Goal: Task Accomplishment & Management: Manage account settings

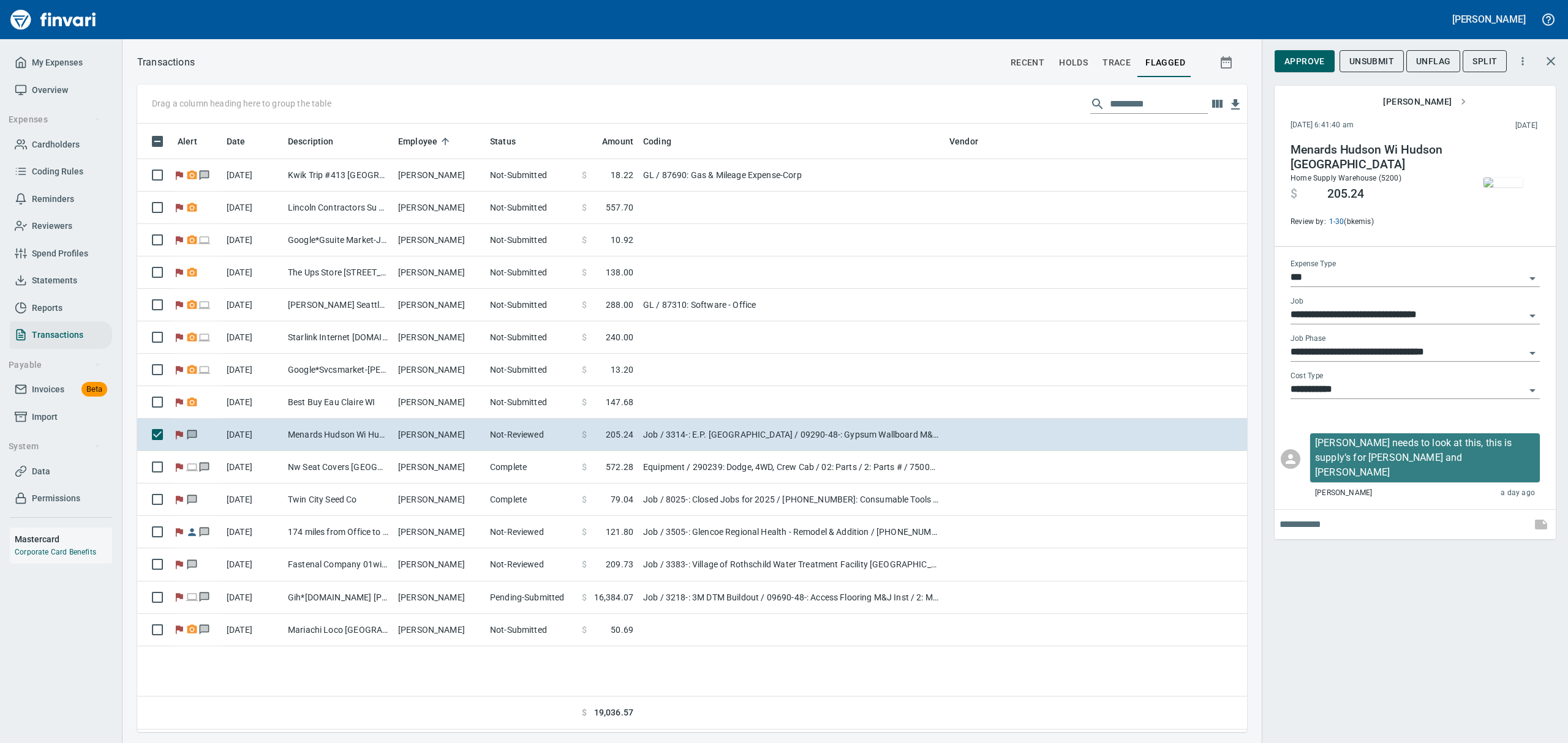
scroll to position [595, 1082]
click at [1514, 177] on img "button" at bounding box center [1503, 182] width 39 height 10
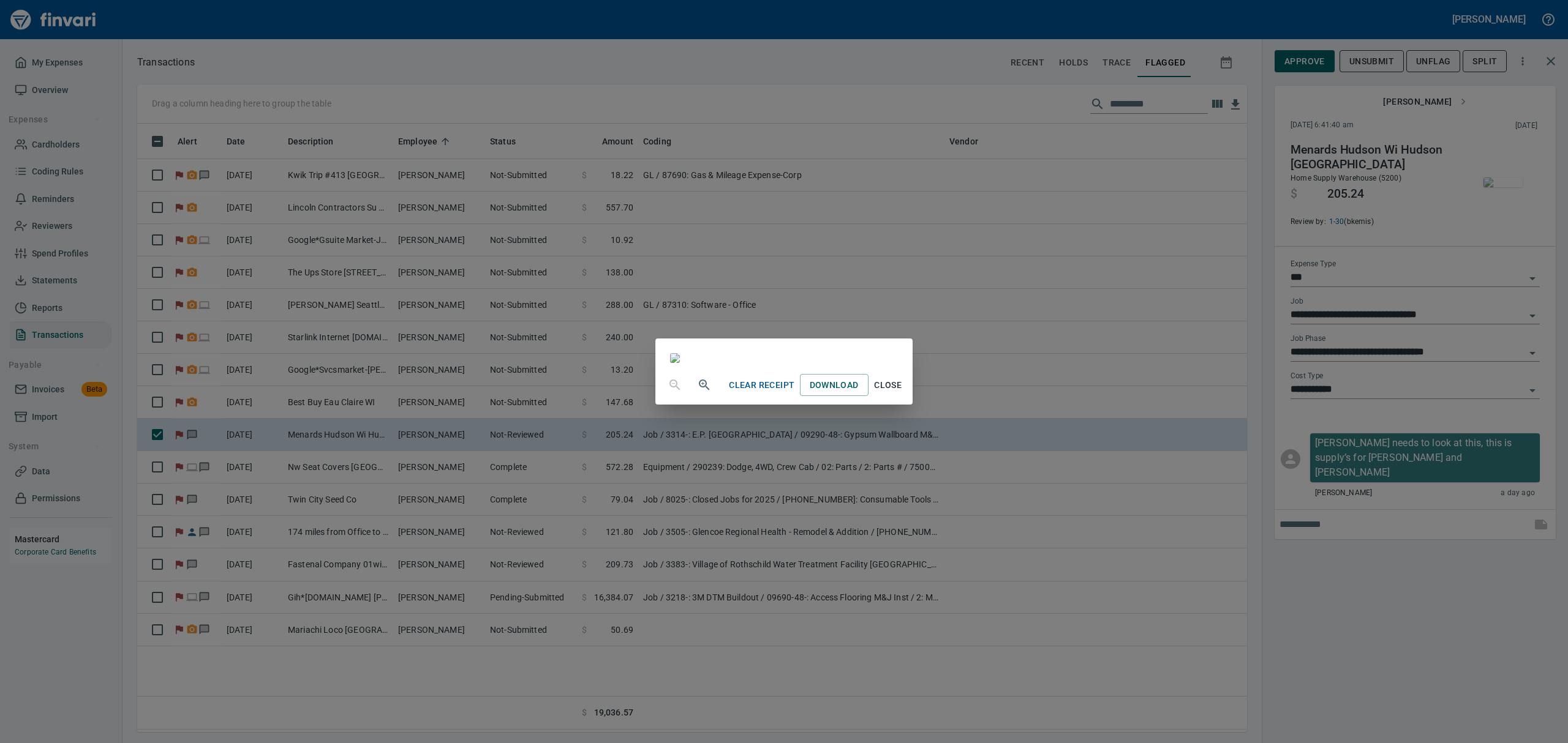
click at [1307, 58] on div "Clear Receipt Download Close" at bounding box center [784, 371] width 1568 height 743
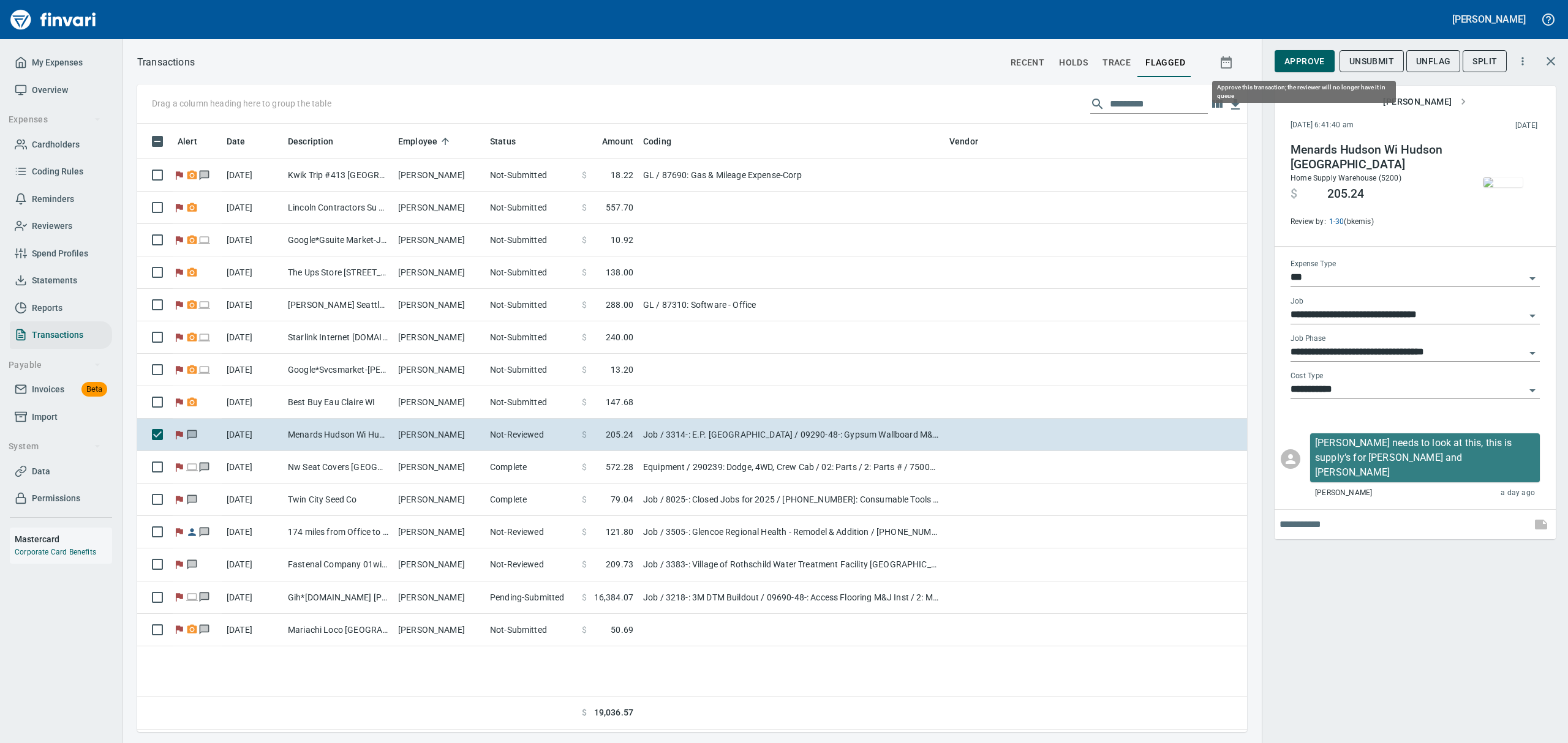
click at [1316, 58] on span "Approve" at bounding box center [1304, 61] width 41 height 15
click at [1434, 58] on span "UnFlag" at bounding box center [1424, 61] width 34 height 15
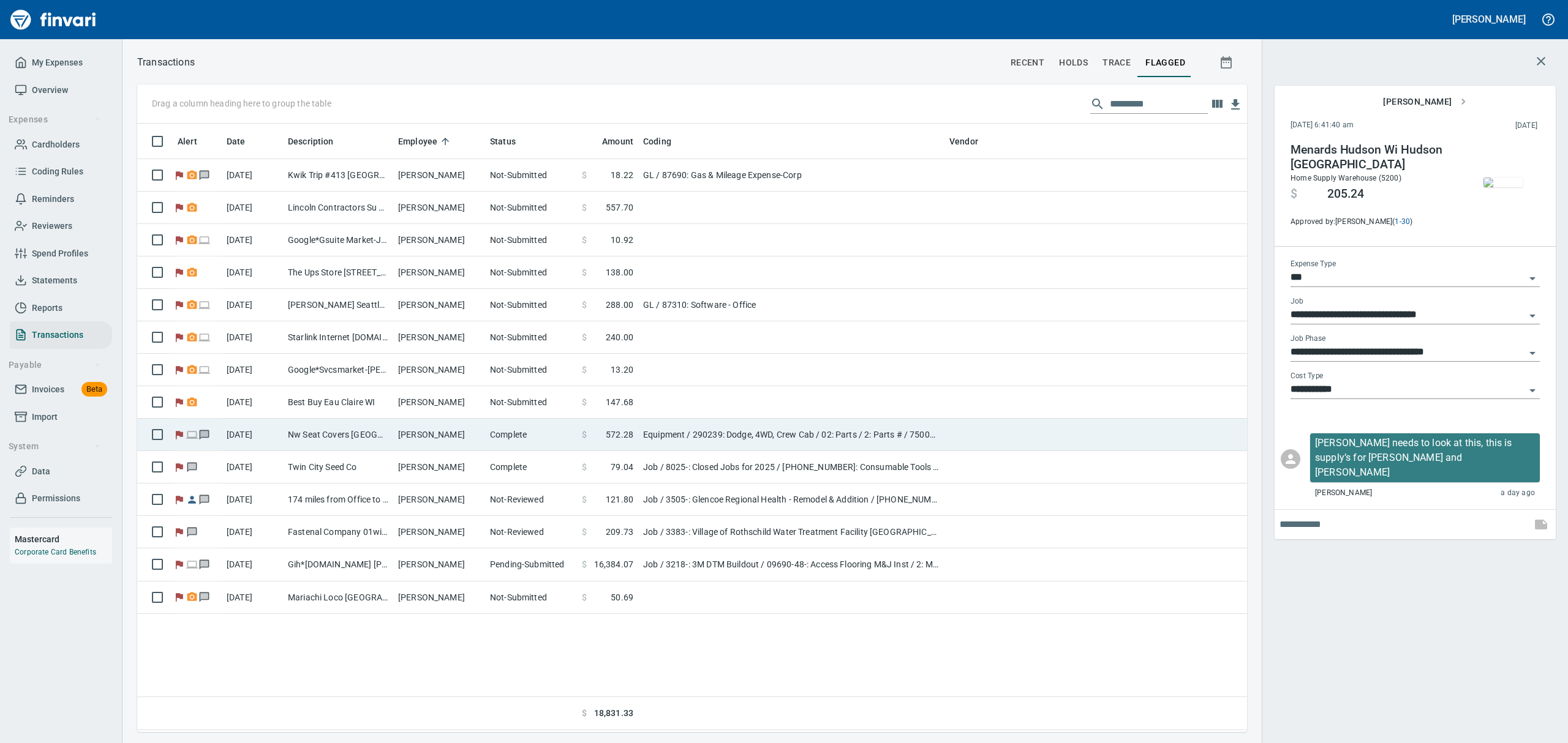
click at [375, 436] on td "Nw Seat Covers [GEOGRAPHIC_DATA] Bcca" at bounding box center [338, 434] width 110 height 32
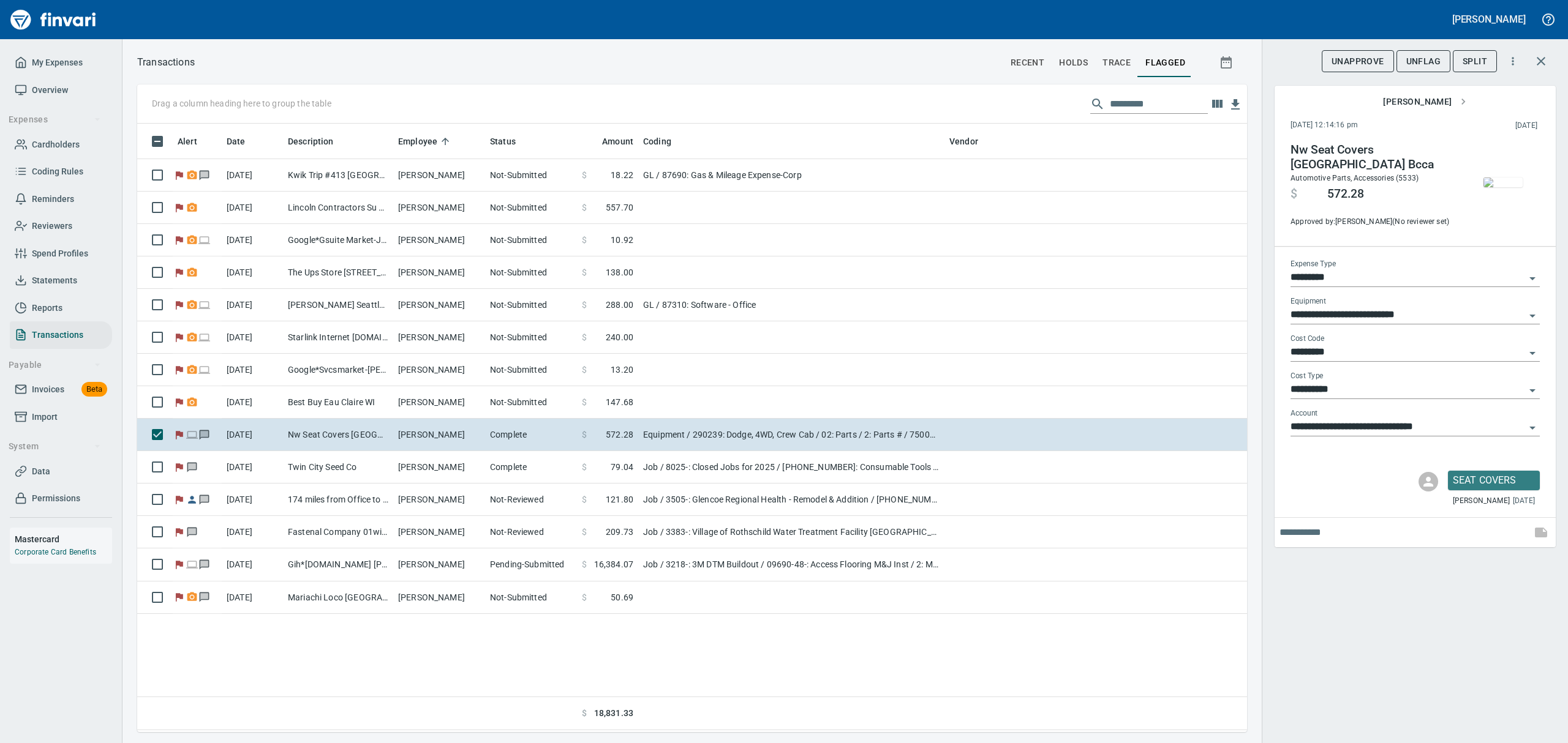
click at [1490, 187] on img "button" at bounding box center [1503, 182] width 39 height 10
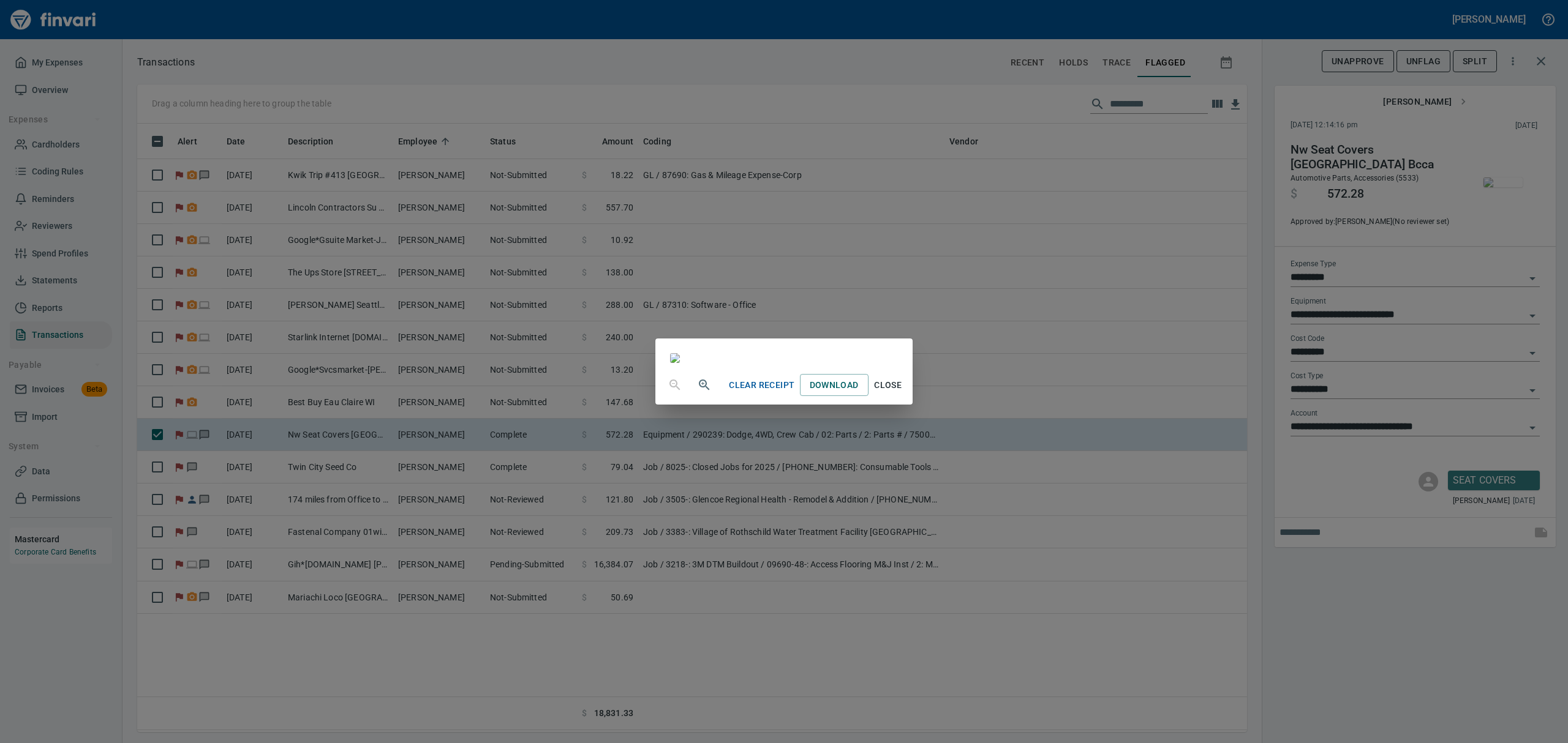
click at [903, 393] on span "Close" at bounding box center [888, 385] width 30 height 15
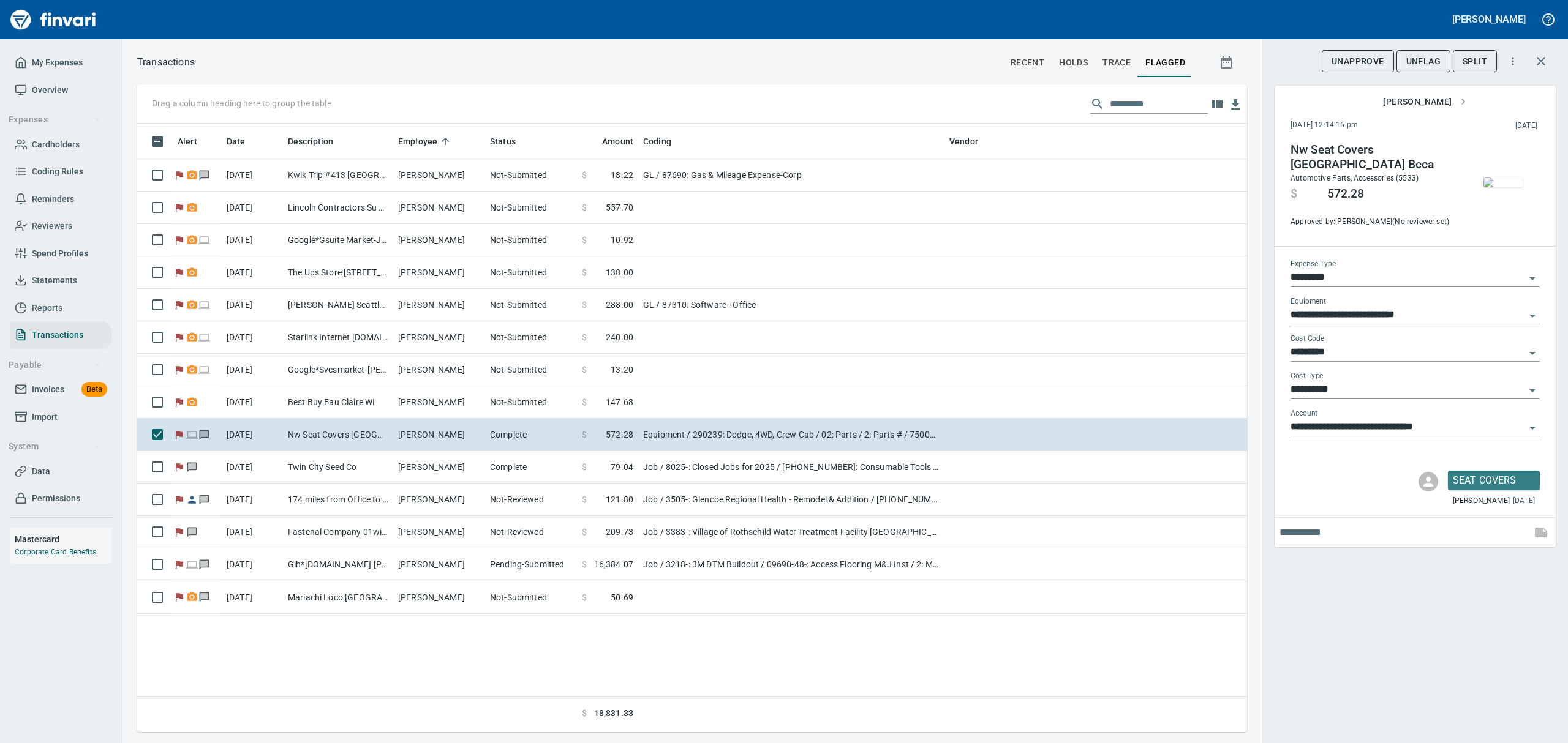
click at [1407, 58] on span "UnFlag" at bounding box center [1424, 61] width 34 height 15
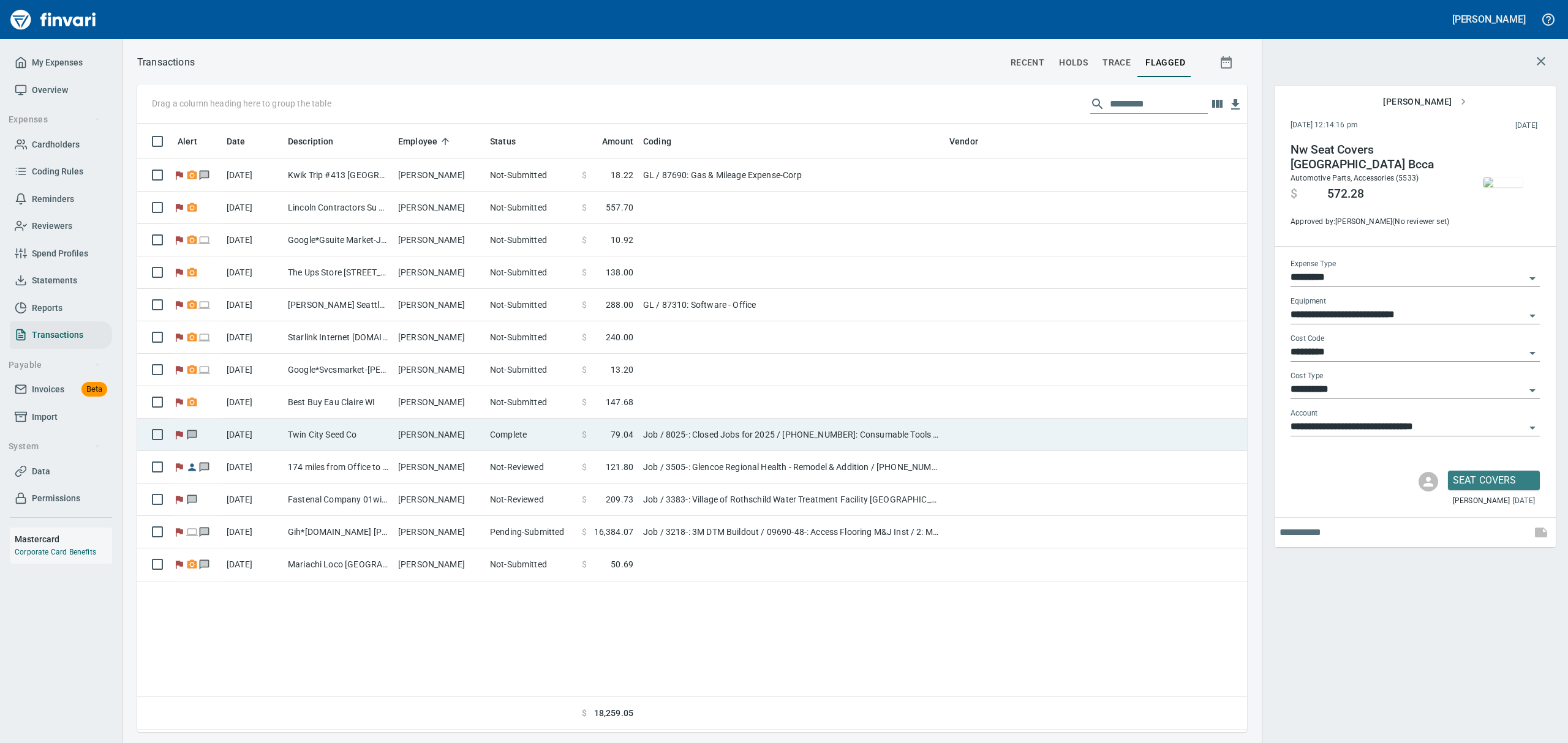
click at [404, 430] on td "[PERSON_NAME]" at bounding box center [439, 434] width 92 height 32
type input "***"
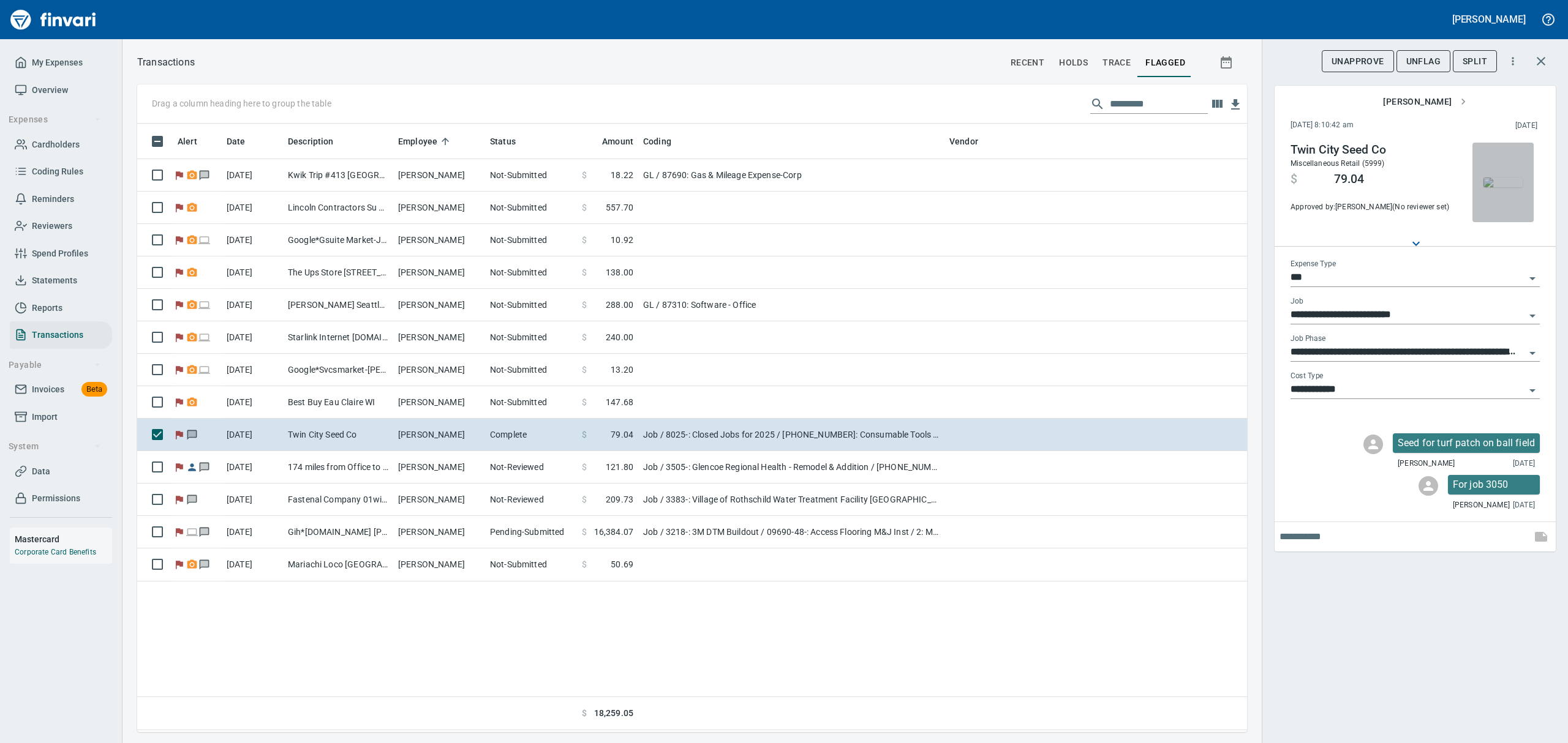
click at [1505, 177] on img "button" at bounding box center [1503, 182] width 39 height 10
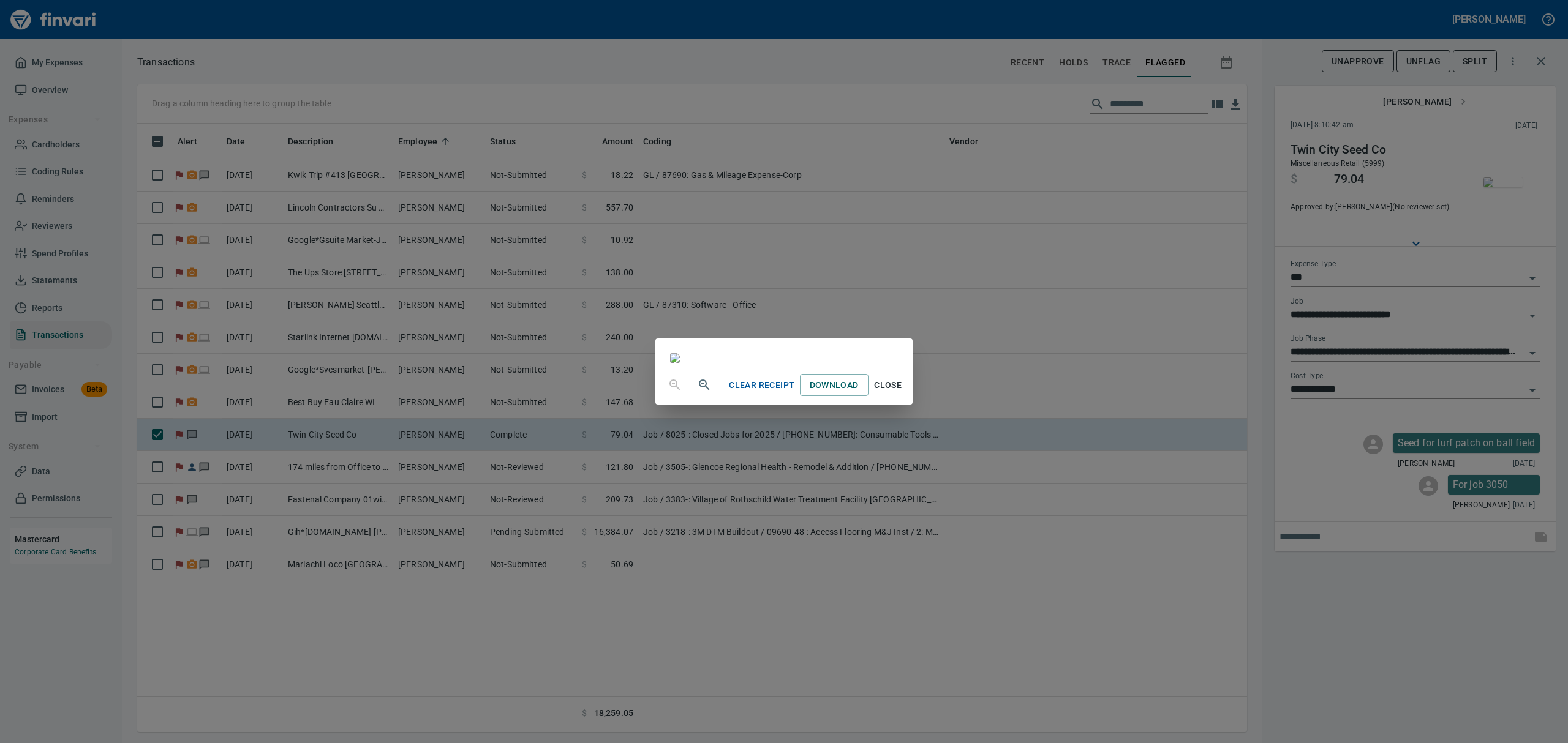
click at [903, 393] on span "Close" at bounding box center [888, 385] width 30 height 15
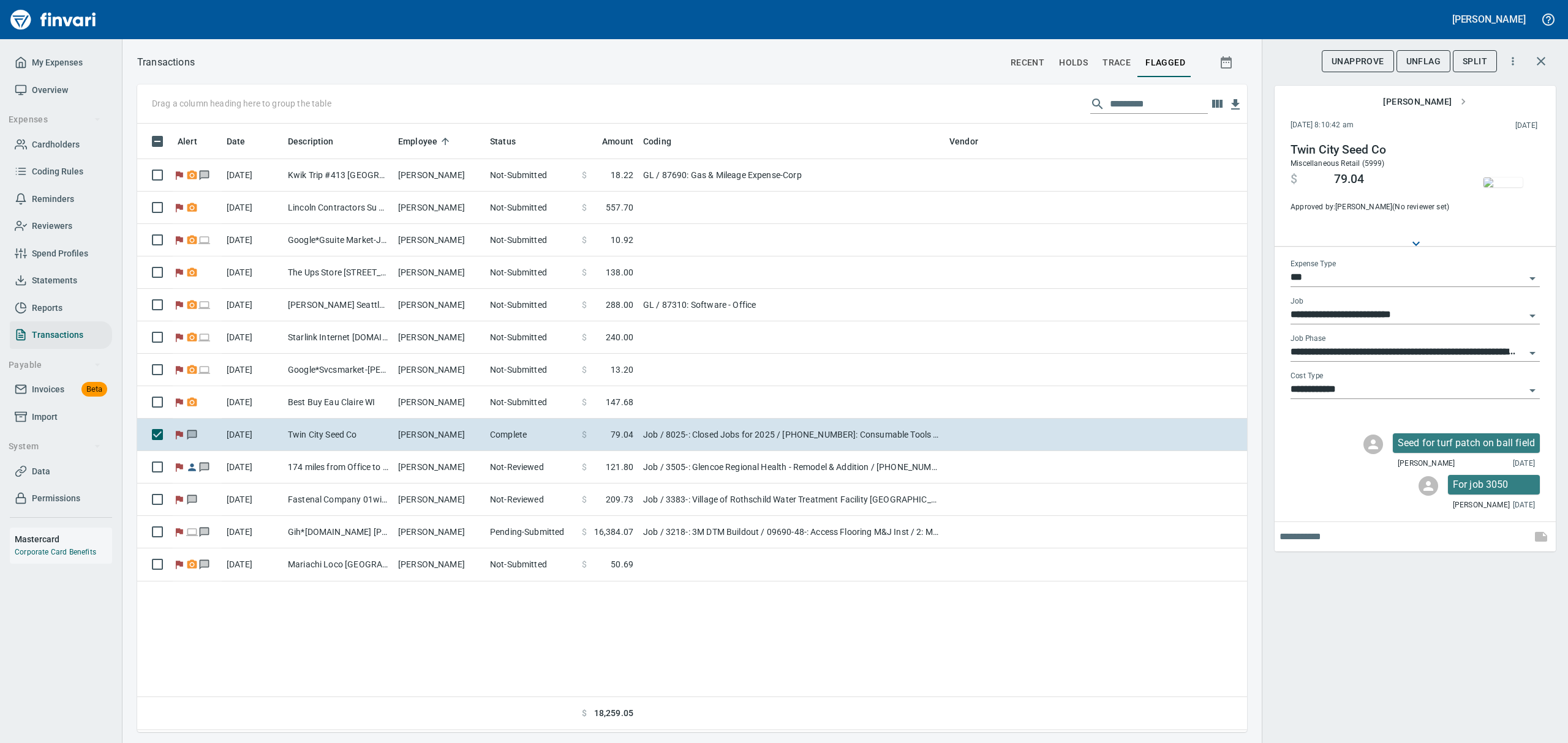
click at [1427, 58] on span "UnFlag" at bounding box center [1424, 61] width 34 height 15
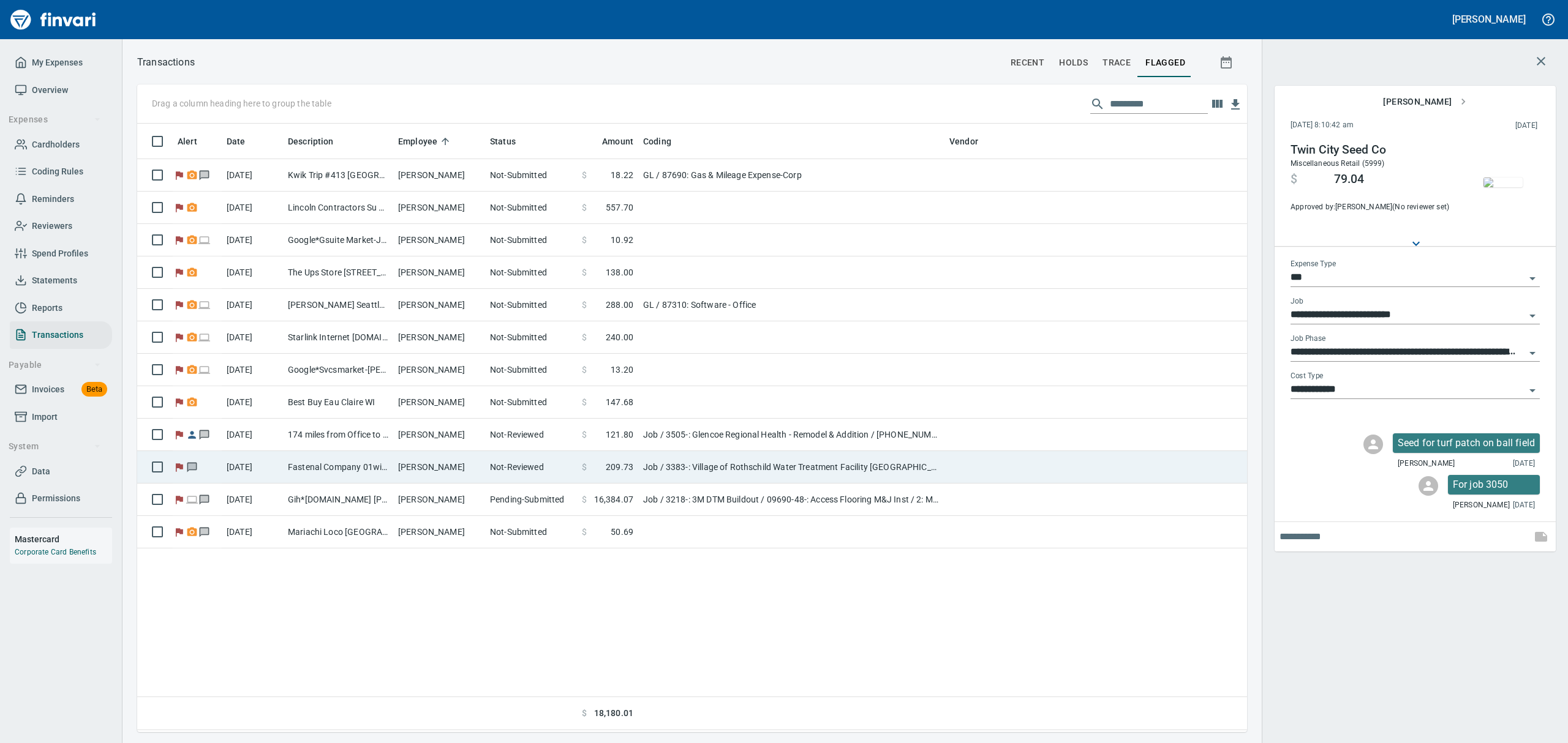
click at [491, 474] on td "Not-Reviewed" at bounding box center [531, 467] width 92 height 32
type input "**********"
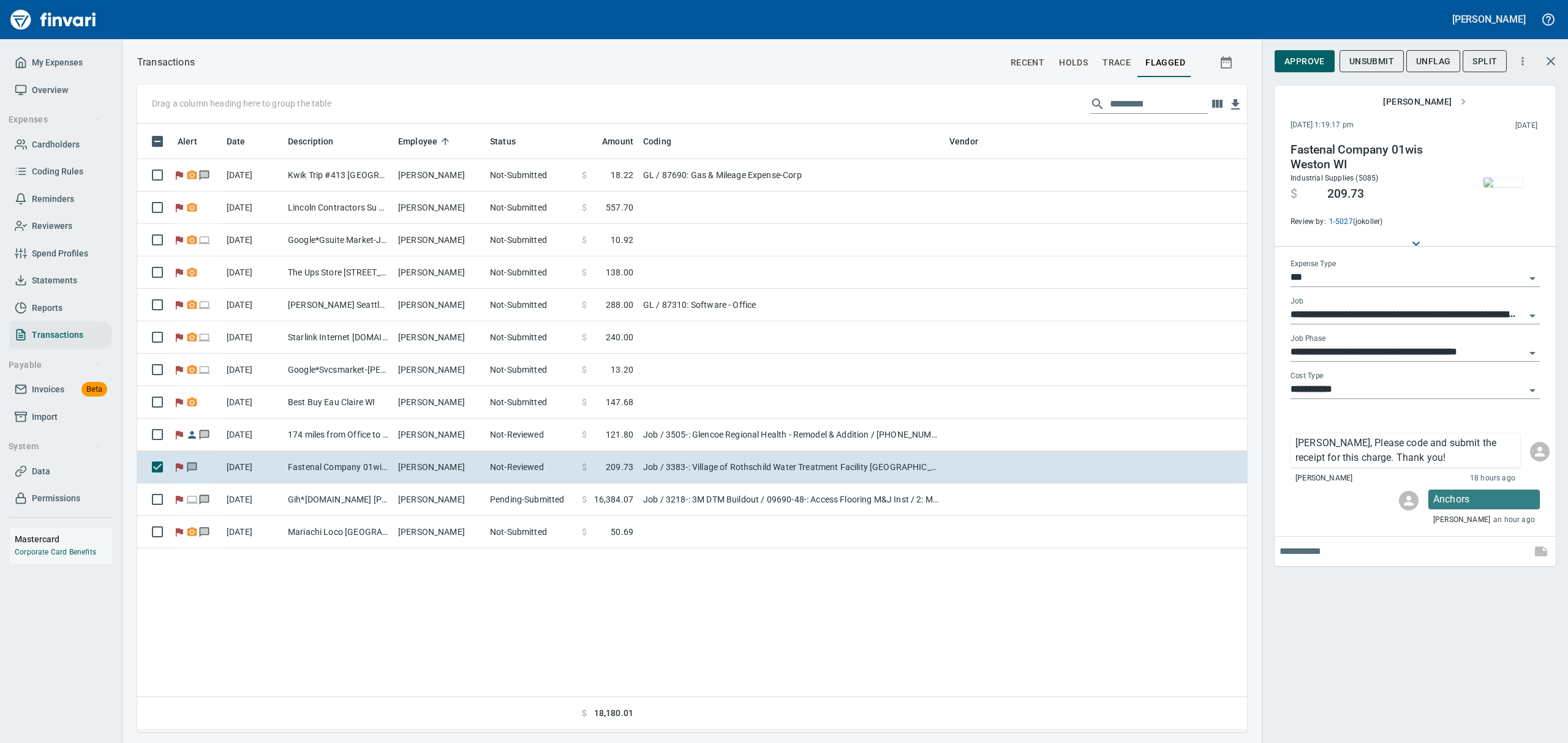
click at [1503, 181] on img "button" at bounding box center [1503, 182] width 39 height 10
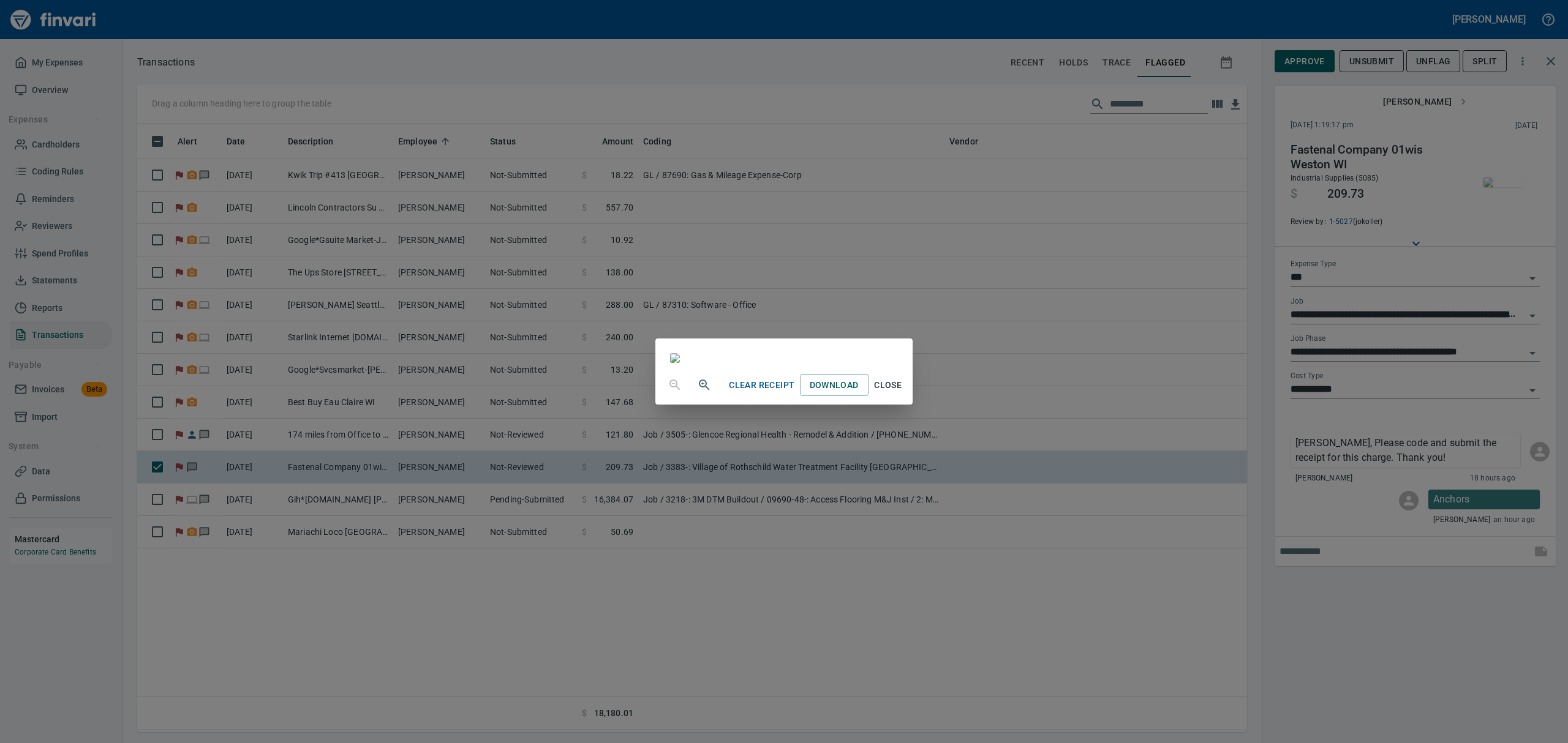
click at [690, 399] on button "button" at bounding box center [704, 385] width 30 height 30
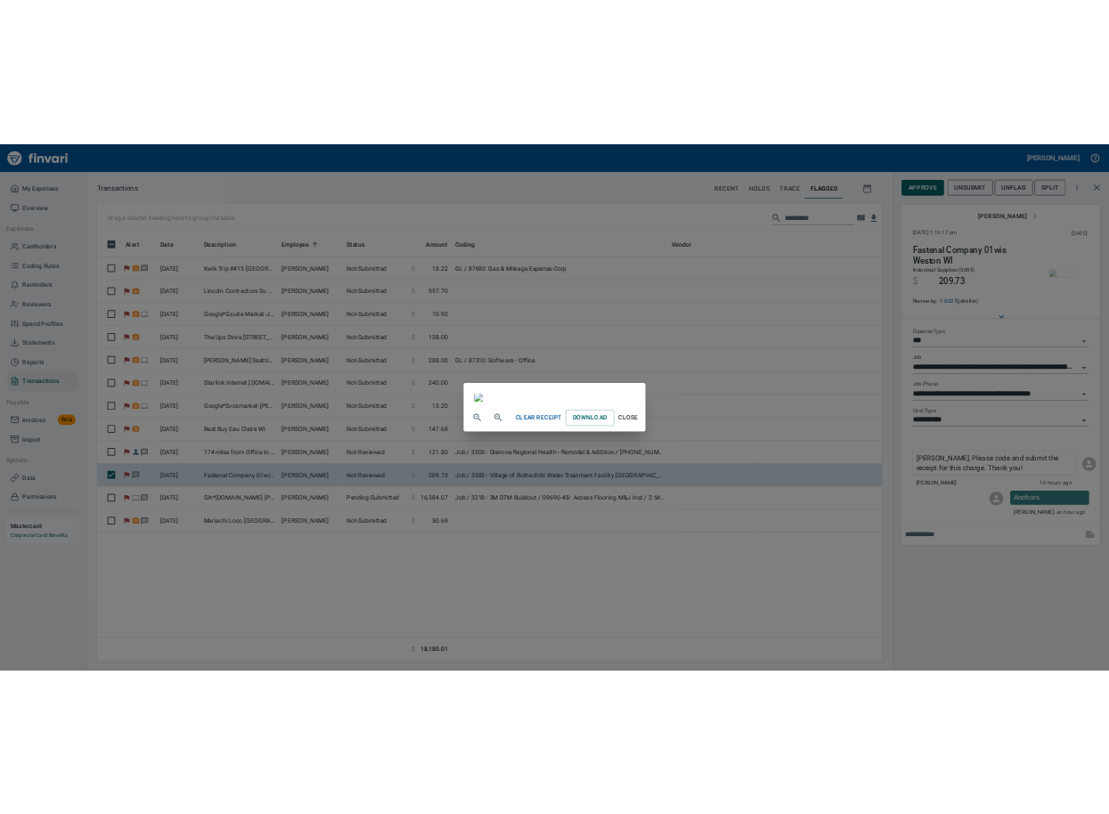
scroll to position [237, 0]
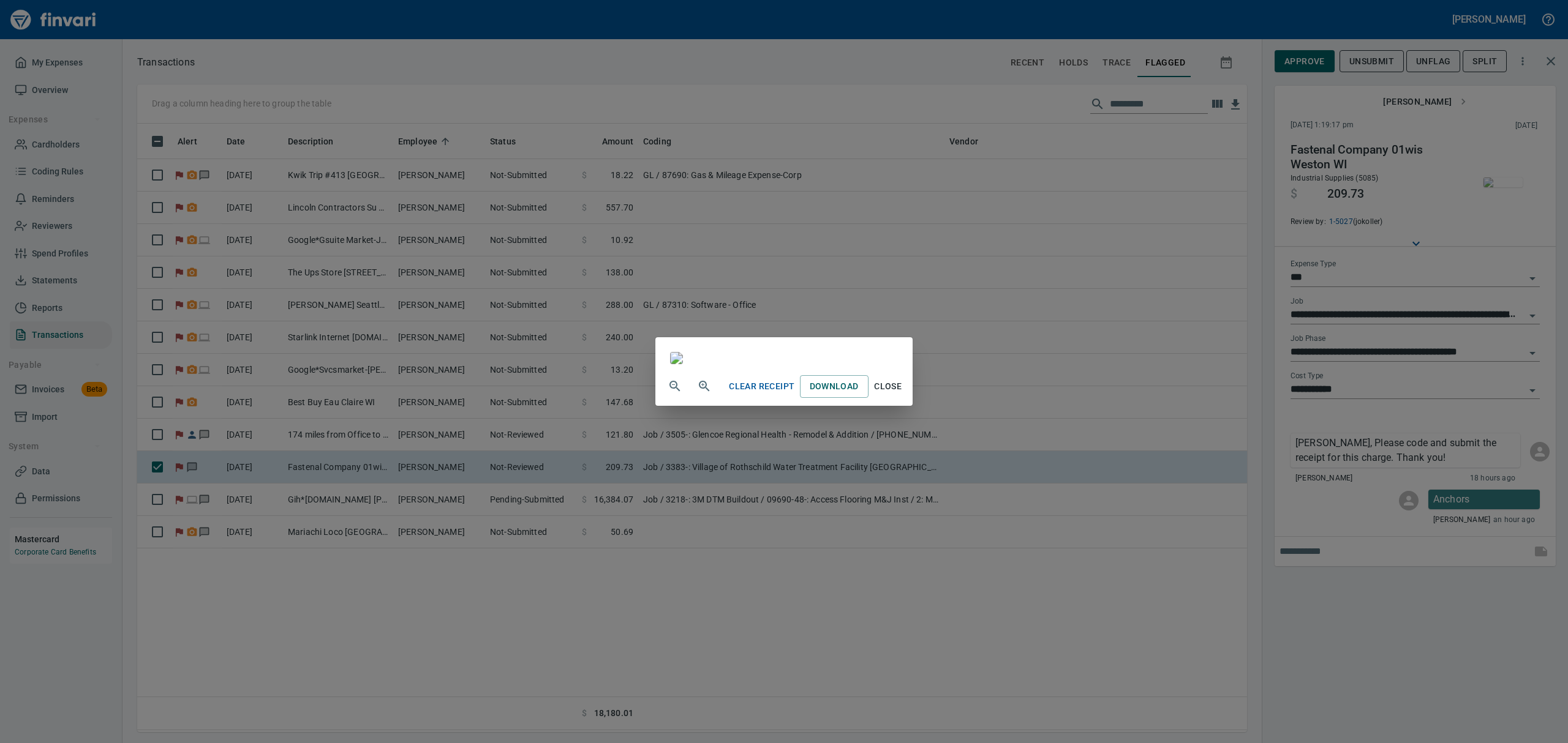
click at [903, 394] on span "Close" at bounding box center [888, 386] width 30 height 15
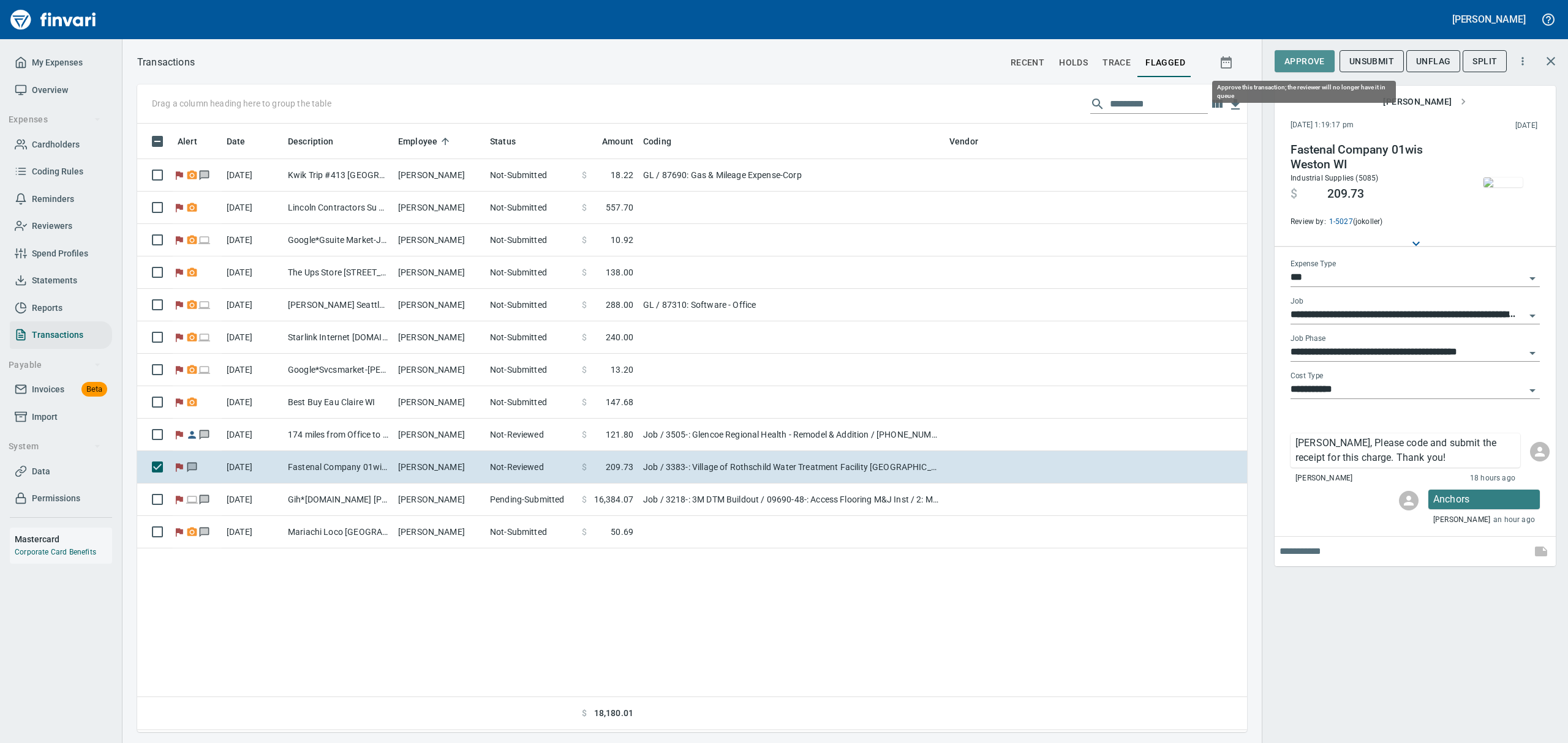
click at [1298, 54] on span "Approve" at bounding box center [1304, 61] width 41 height 15
click at [1428, 62] on span "UnFlag" at bounding box center [1424, 61] width 34 height 15
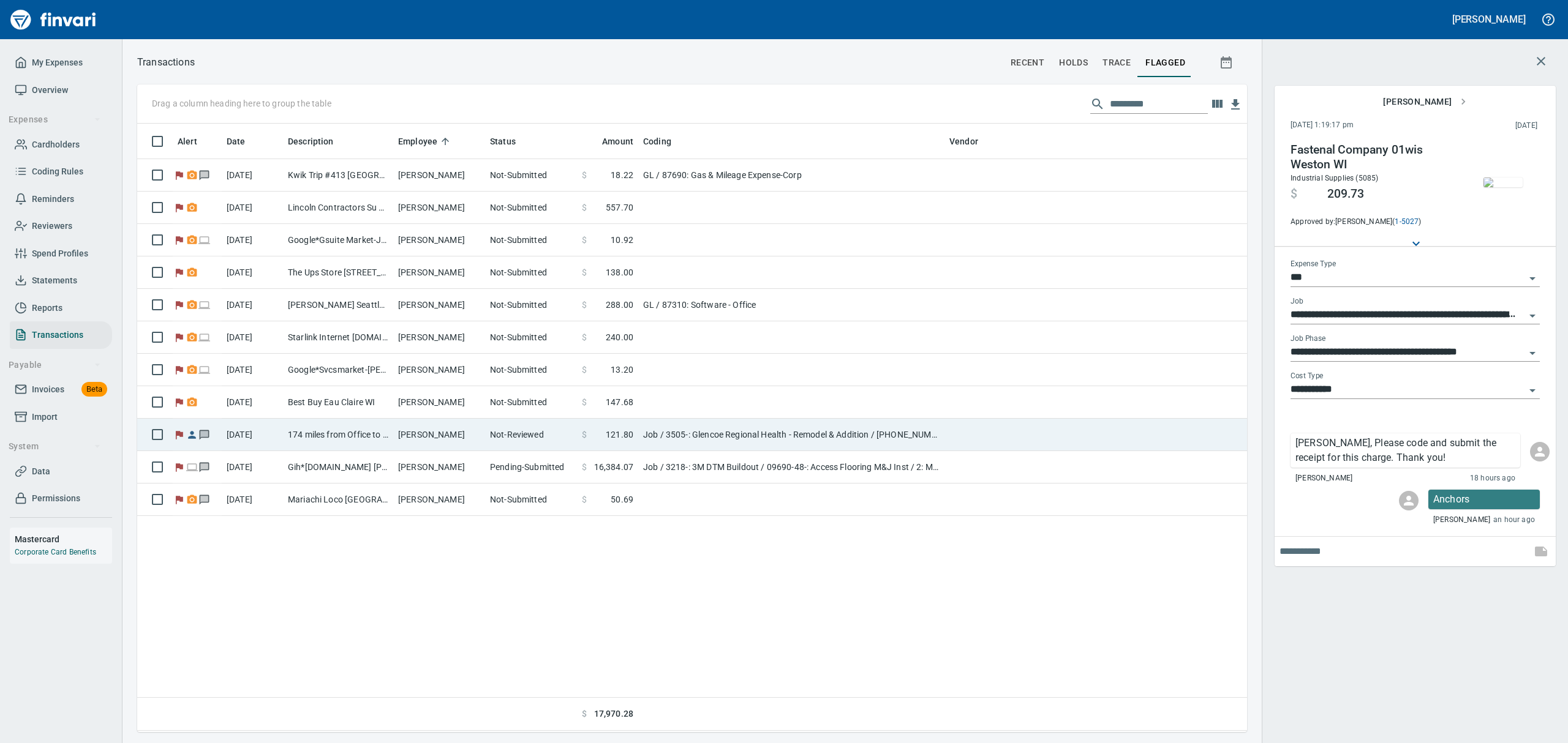
click at [458, 439] on td "[PERSON_NAME]" at bounding box center [439, 434] width 92 height 32
type input "**********"
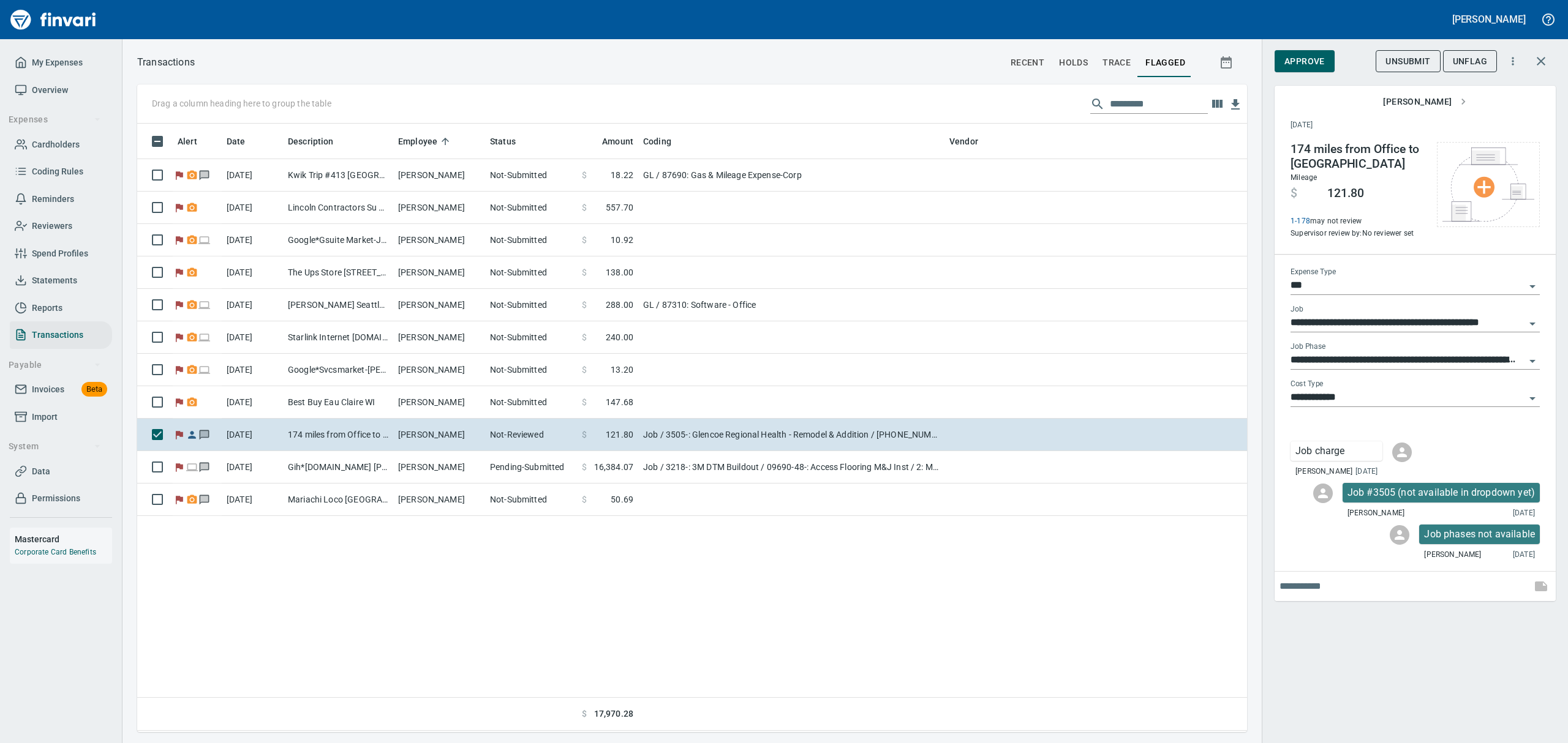
scroll to position [595, 1096]
click at [1532, 361] on icon "Open" at bounding box center [1532, 362] width 6 height 3
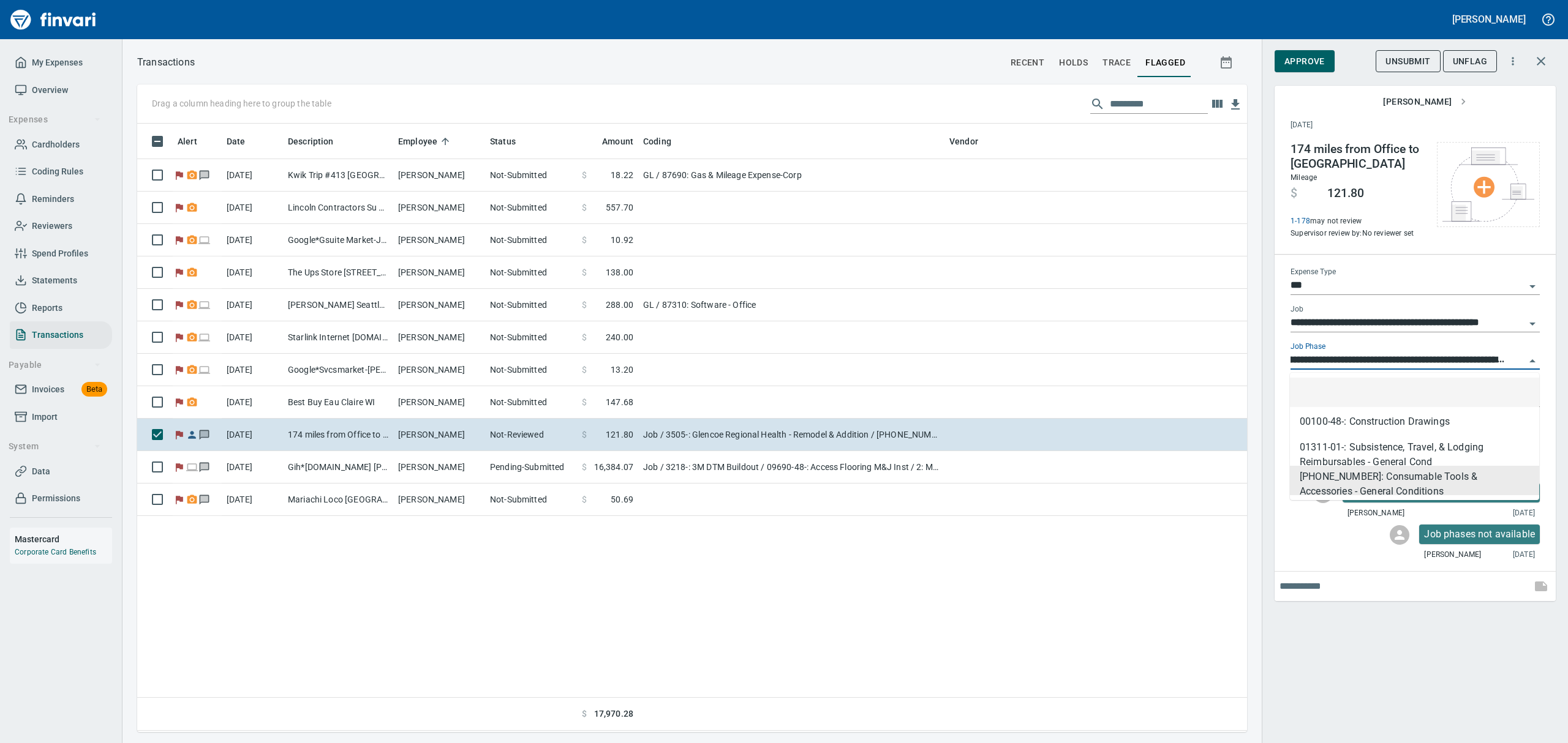
click at [36, 465] on span "Data" at bounding box center [41, 472] width 19 height 15
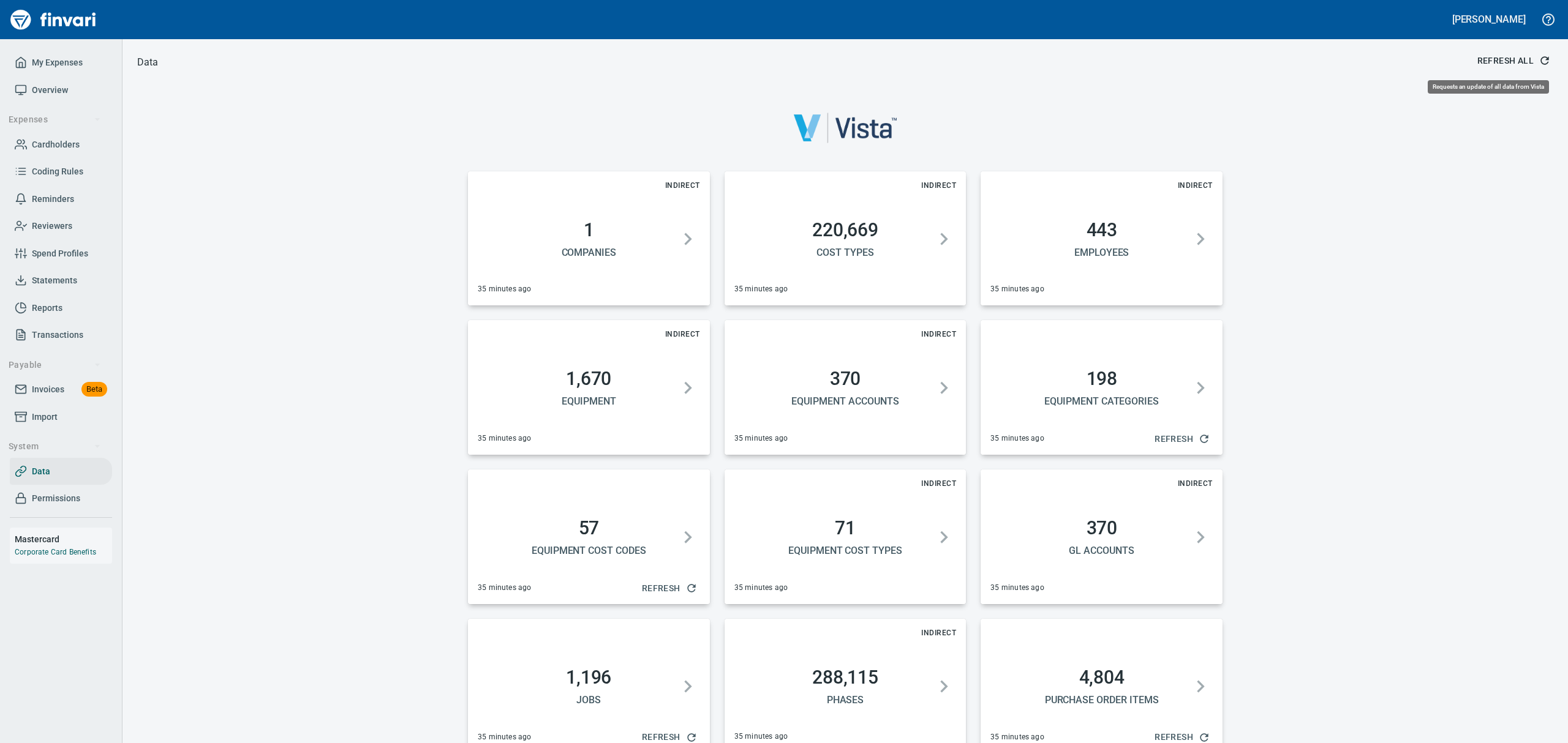
click at [1483, 56] on span "Refresh All" at bounding box center [1512, 60] width 71 height 15
click at [53, 88] on span "Overview" at bounding box center [50, 90] width 36 height 15
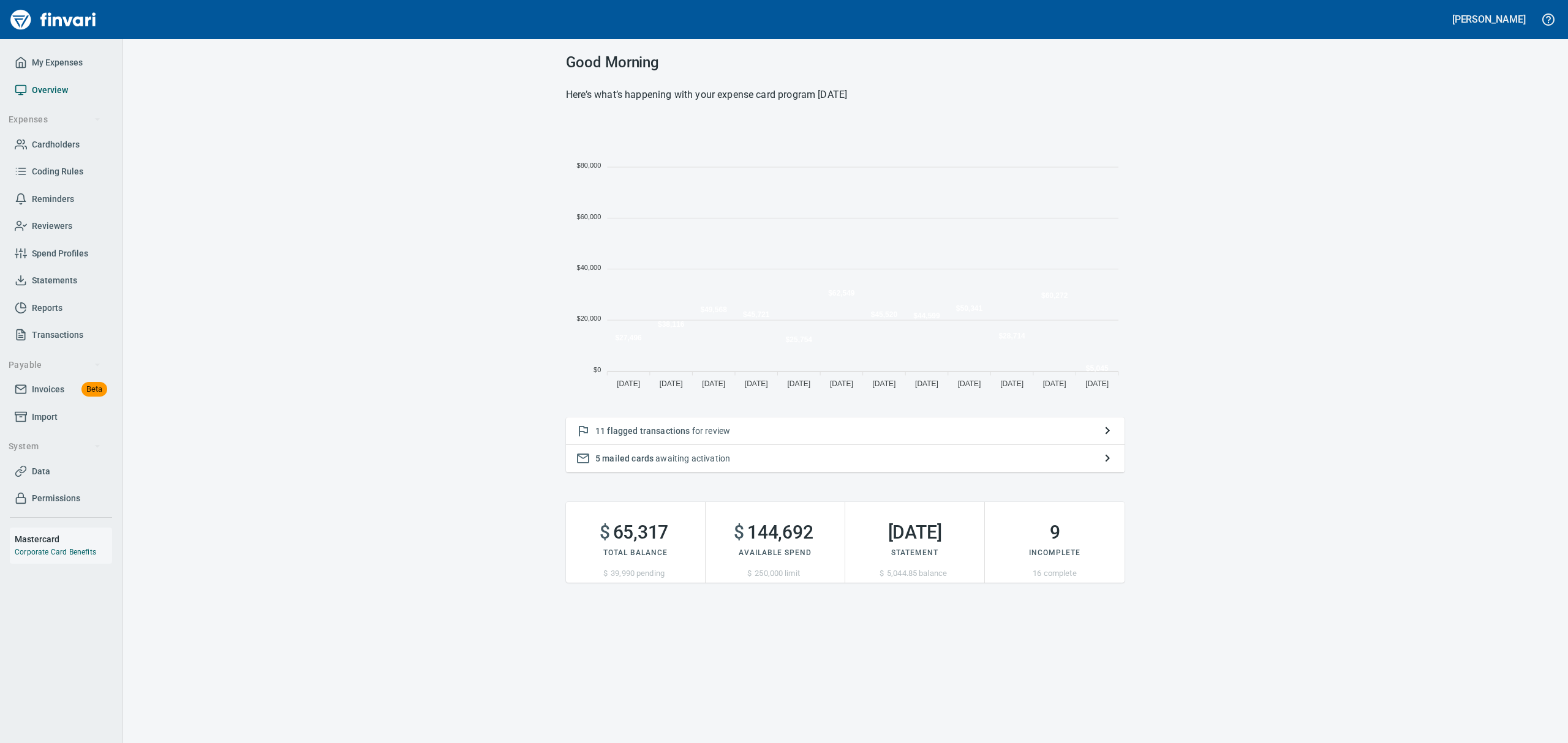
scroll to position [271, 545]
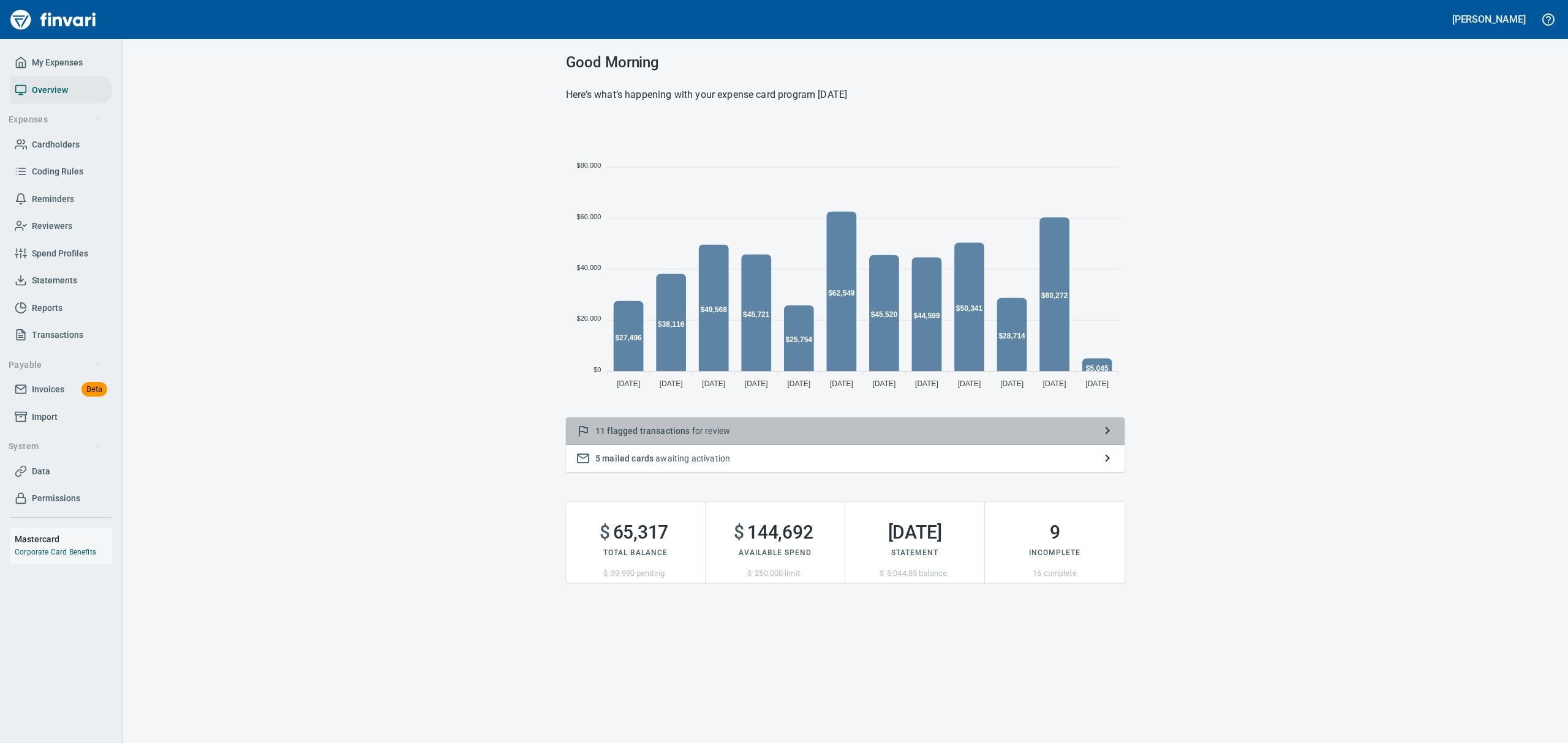
click at [608, 428] on span "flagged transactions" at bounding box center [648, 431] width 83 height 10
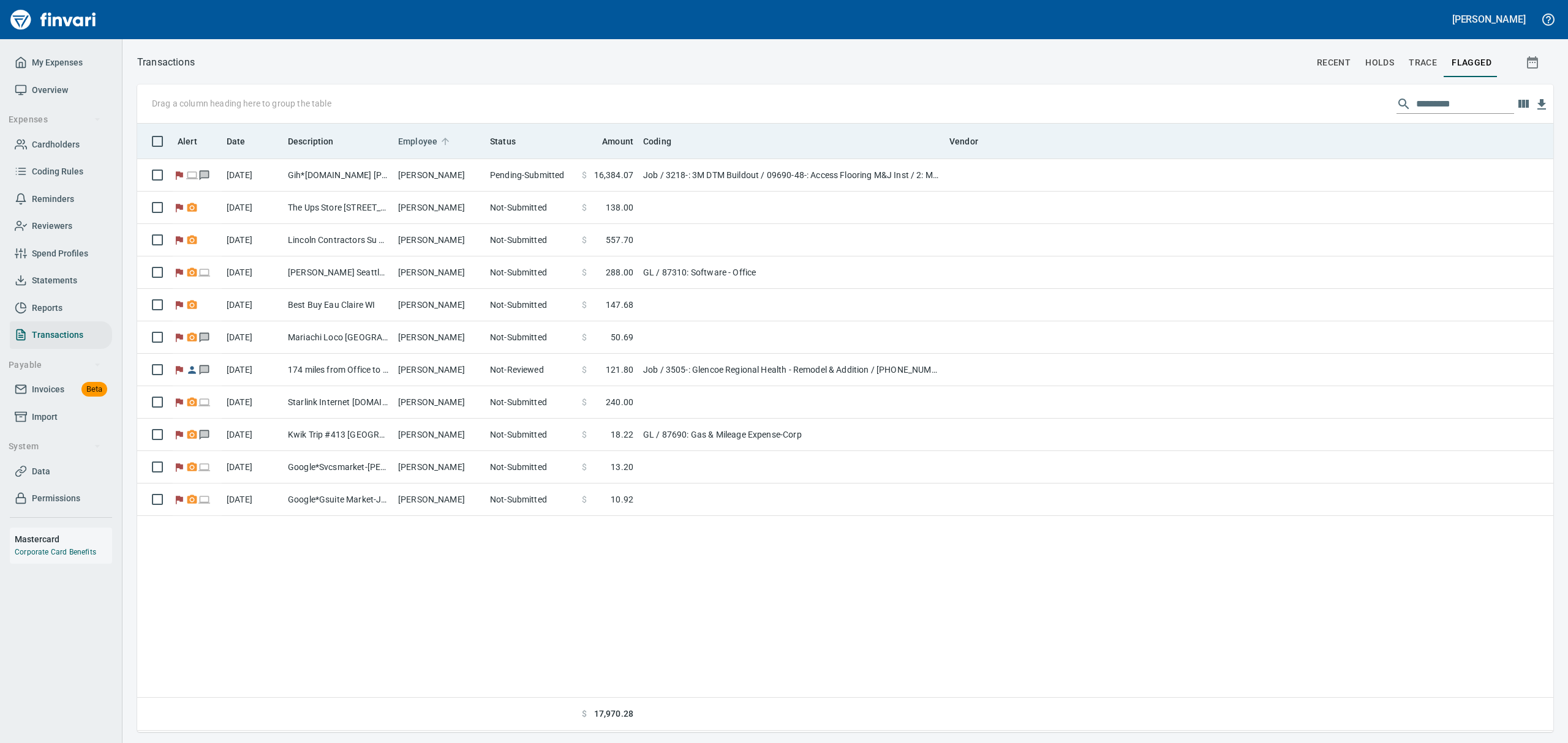
scroll to position [595, 1402]
click at [417, 141] on span "Employee" at bounding box center [417, 141] width 39 height 14
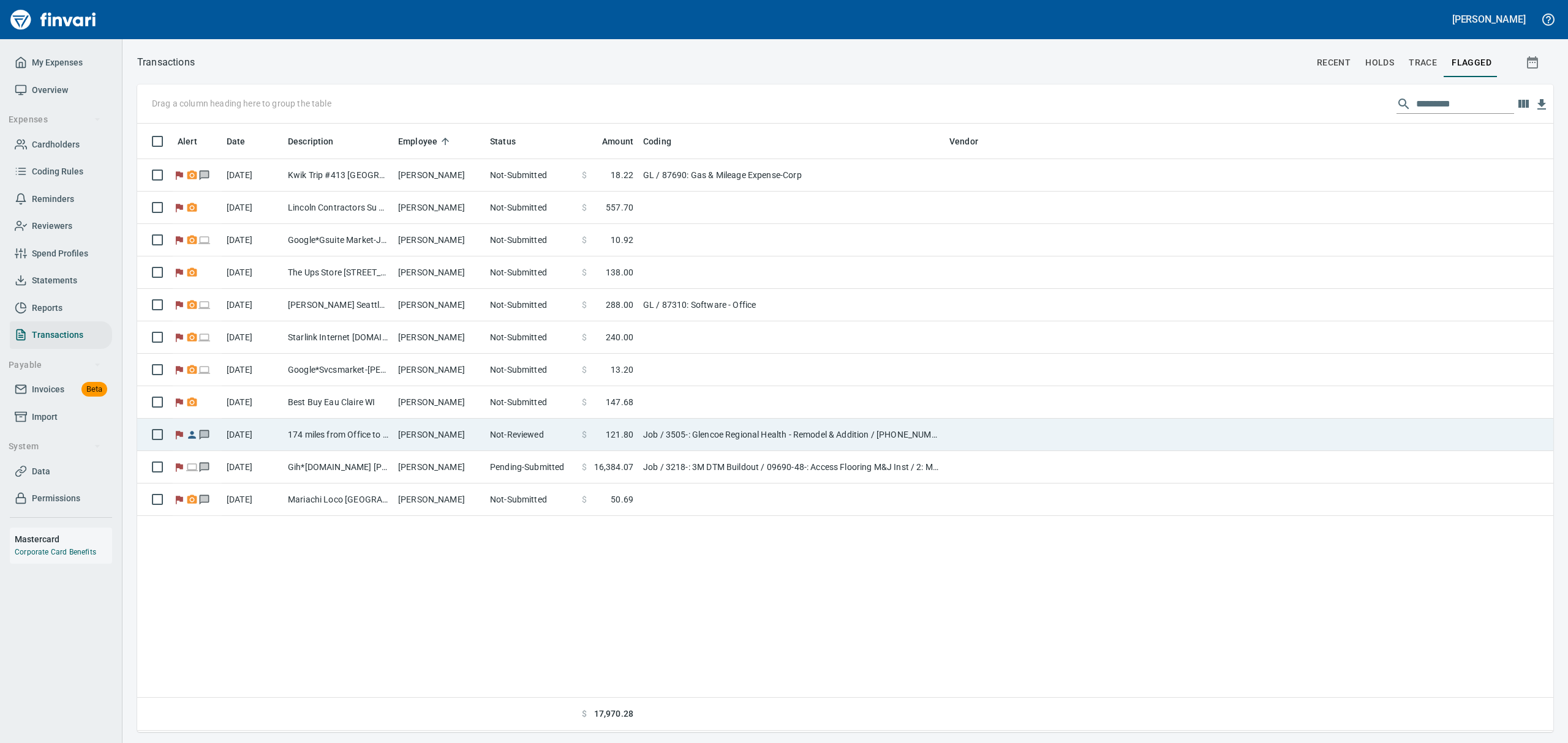
click at [353, 434] on td "174 miles from Office to [GEOGRAPHIC_DATA]" at bounding box center [338, 434] width 110 height 32
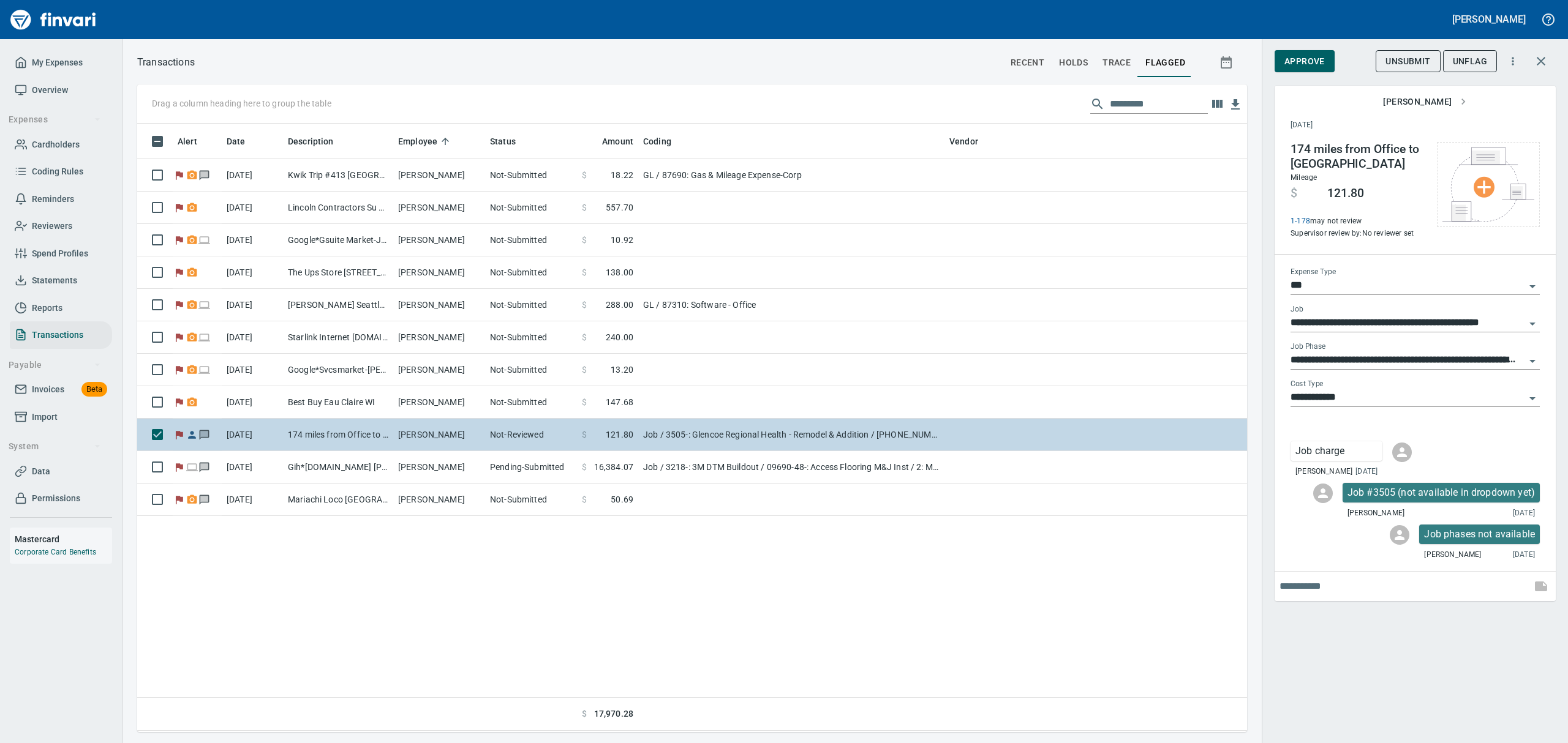
scroll to position [595, 1096]
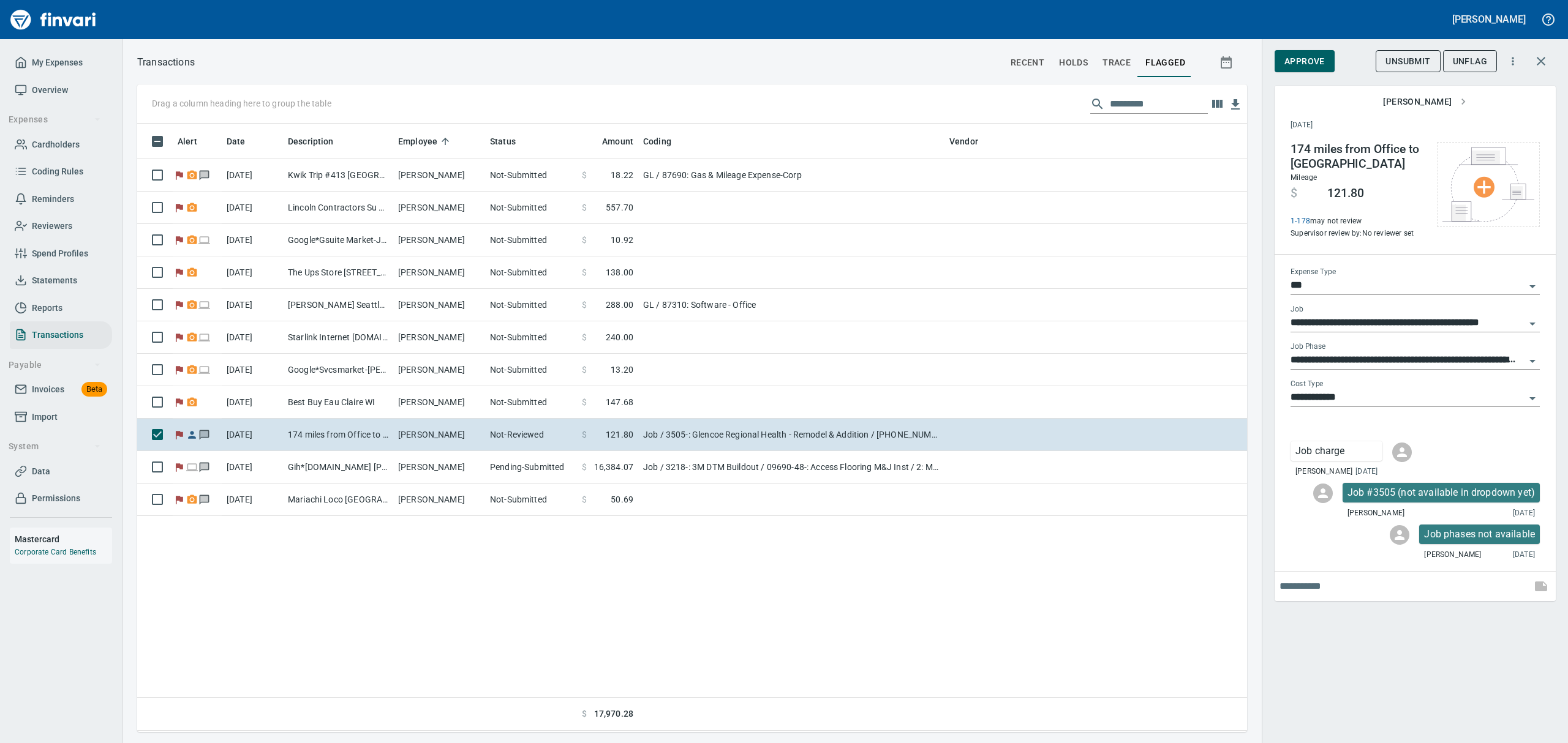
click at [1532, 360] on icon "Open" at bounding box center [1532, 362] width 6 height 3
click at [1532, 355] on icon "Open" at bounding box center [1532, 361] width 14 height 14
click at [1532, 355] on icon "Open" at bounding box center [1532, 361] width 14 height 14
type input "**********"
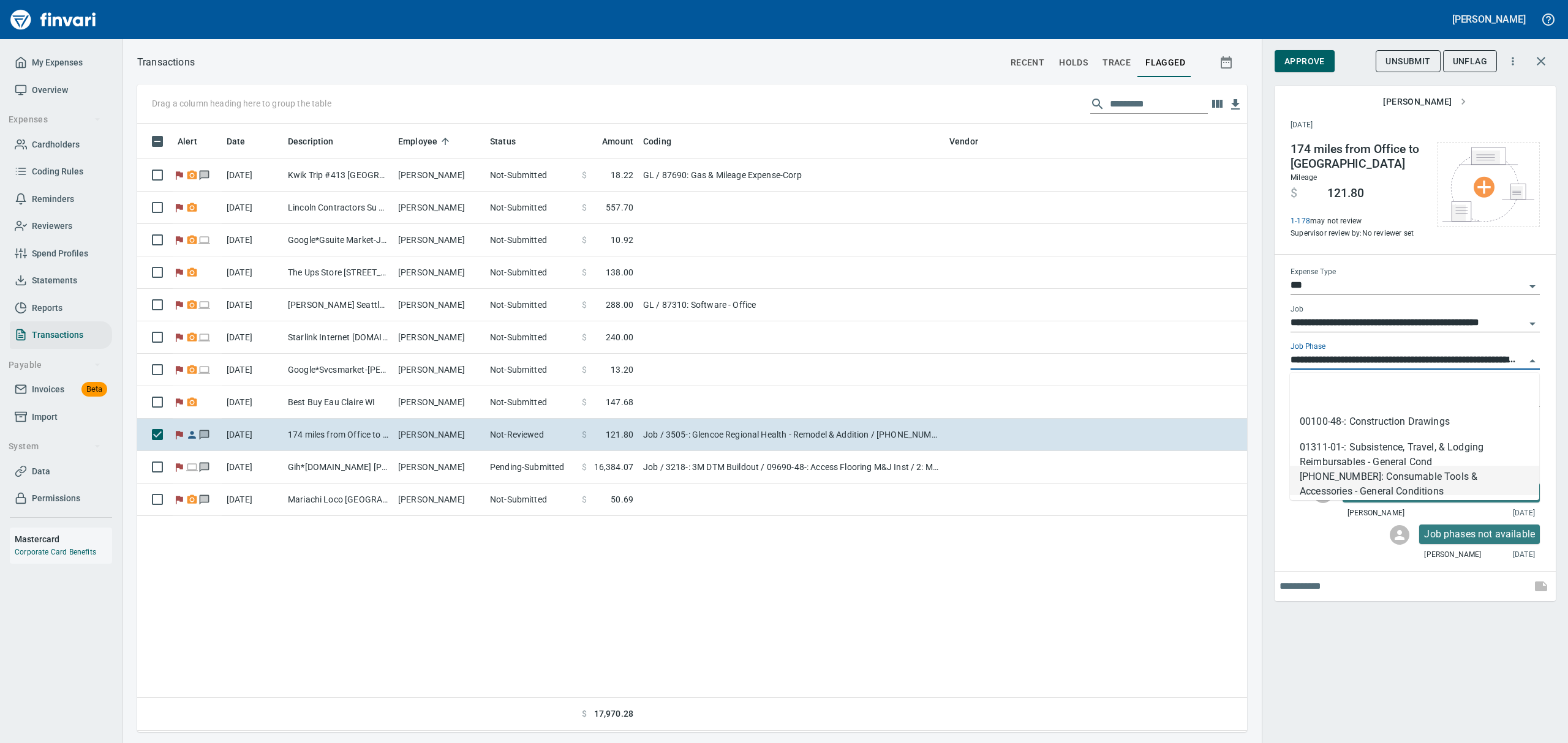
click at [1516, 359] on input "**********" at bounding box center [1407, 360] width 235 height 17
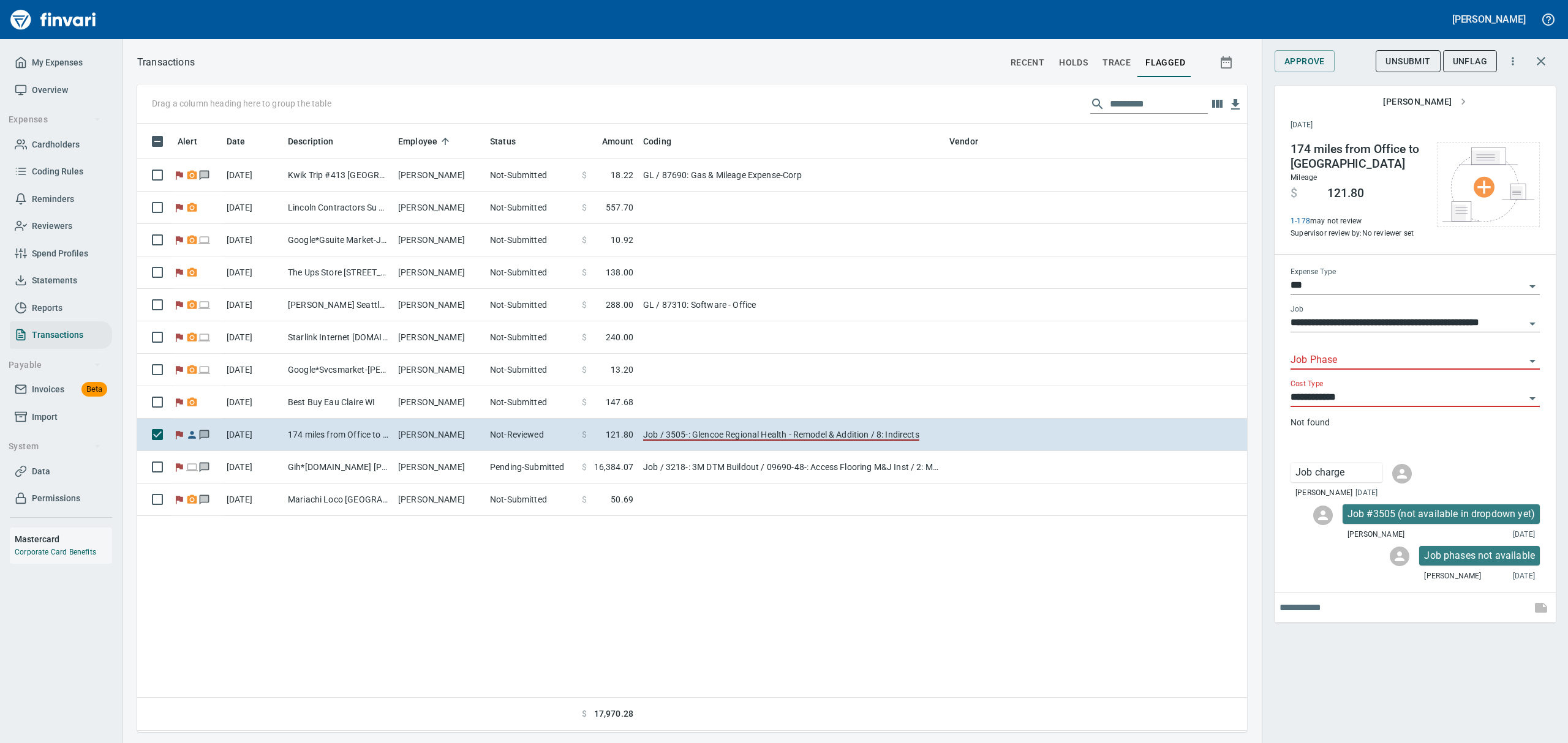
click at [1534, 359] on icon "Open" at bounding box center [1532, 361] width 14 height 14
click at [1534, 361] on icon "Open" at bounding box center [1532, 361] width 14 height 14
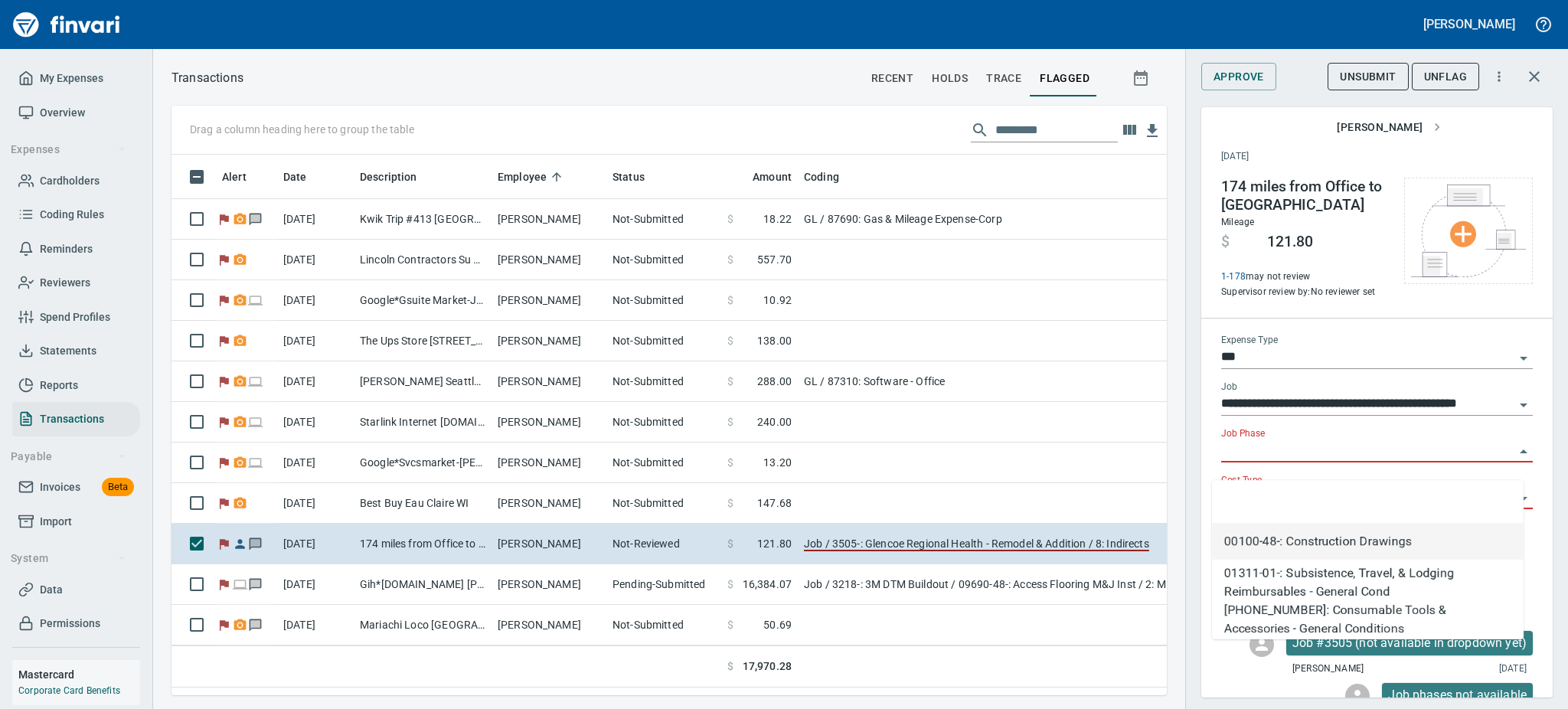
scroll to position [506, 961]
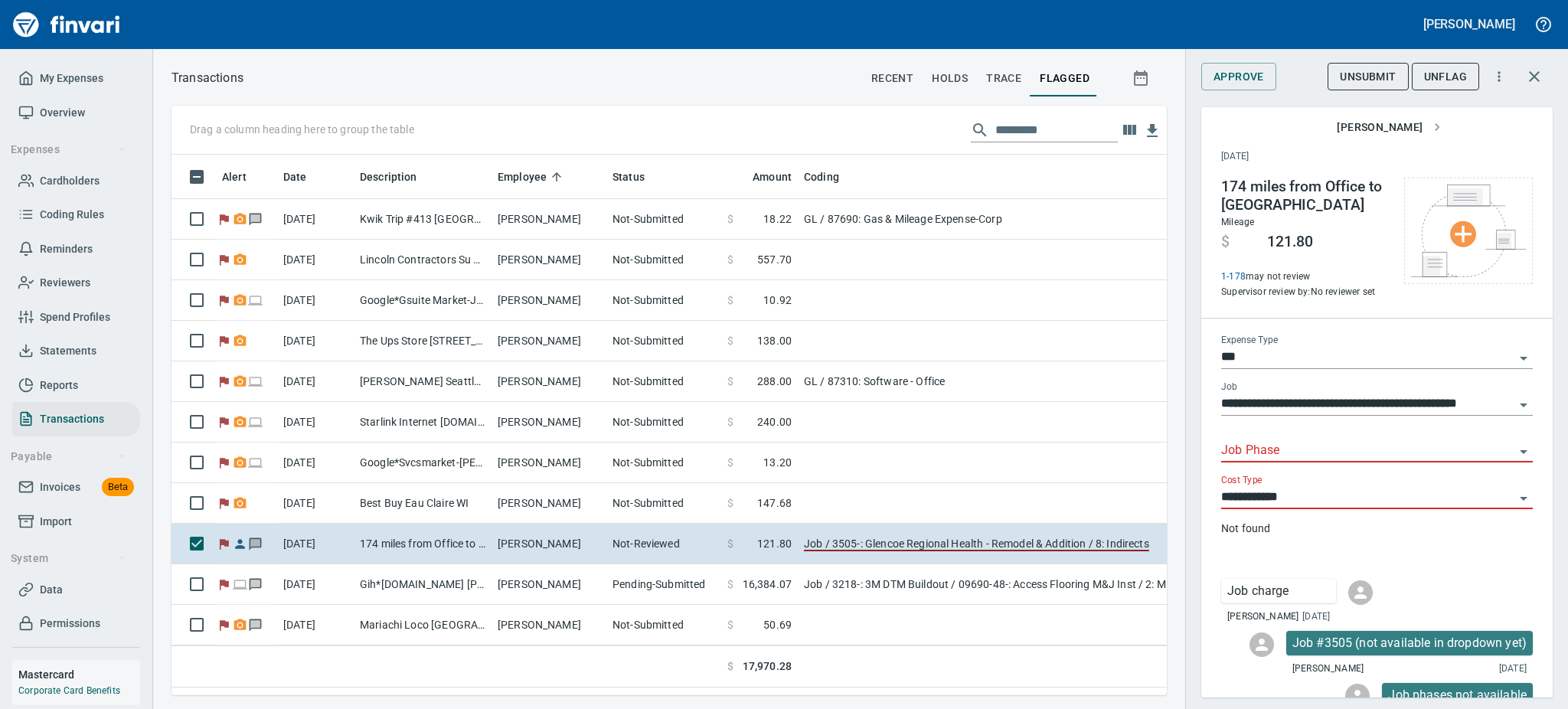
click at [1514, 458] on icon "Open" at bounding box center [1522, 451] width 18 height 18
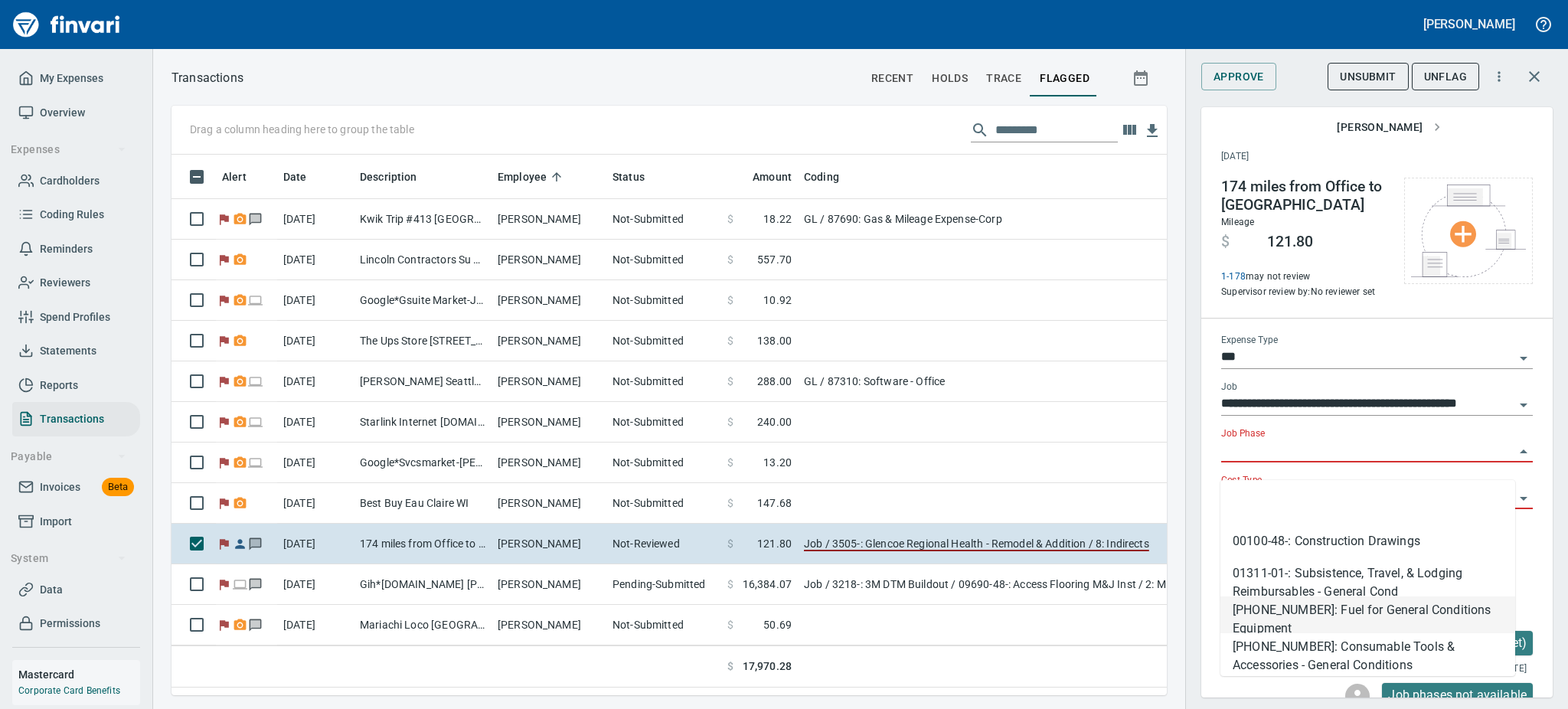
click at [1354, 617] on li "[PHONE_NUMBER]: Fuel for General Conditions Equipment" at bounding box center [1367, 614] width 295 height 37
type input "**********"
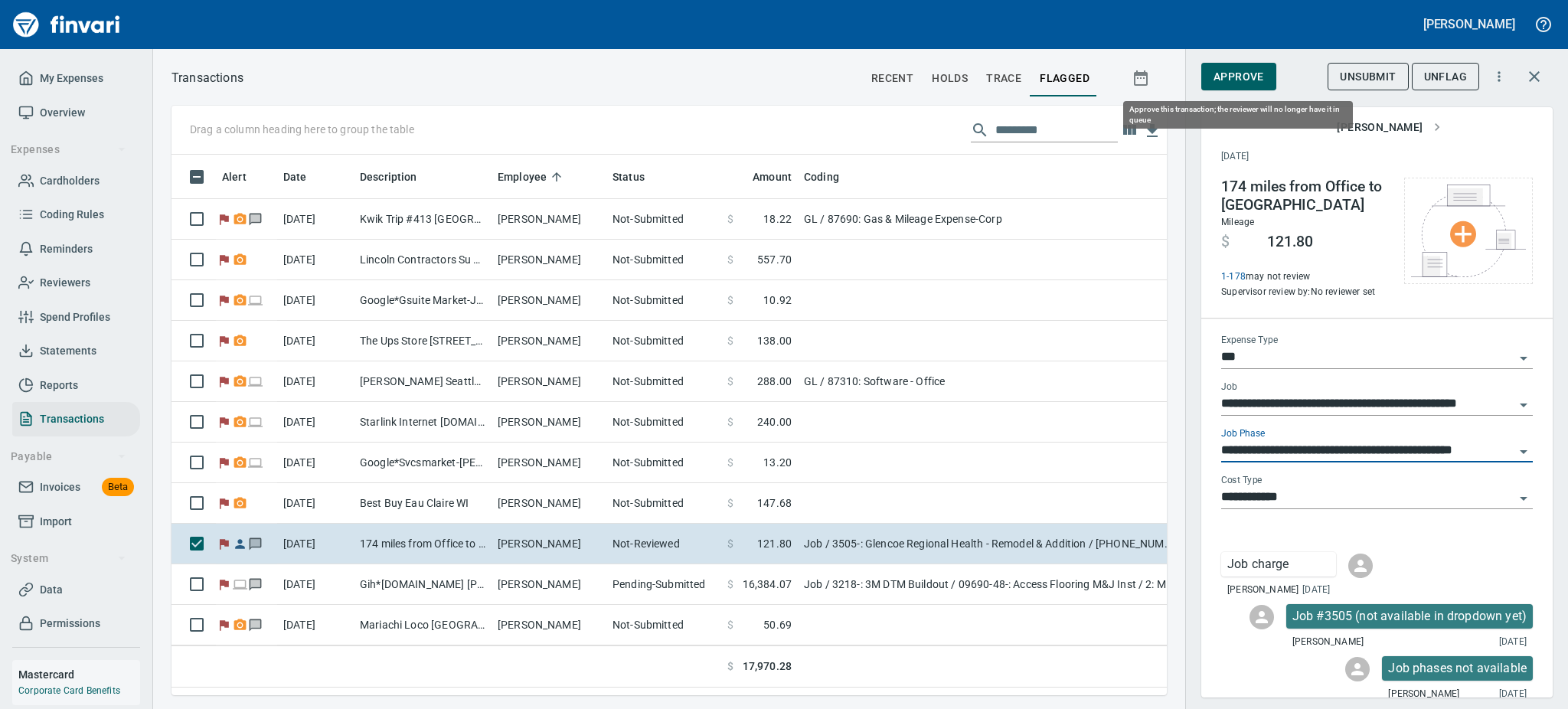
click at [1227, 70] on span "Approve" at bounding box center [1238, 76] width 51 height 19
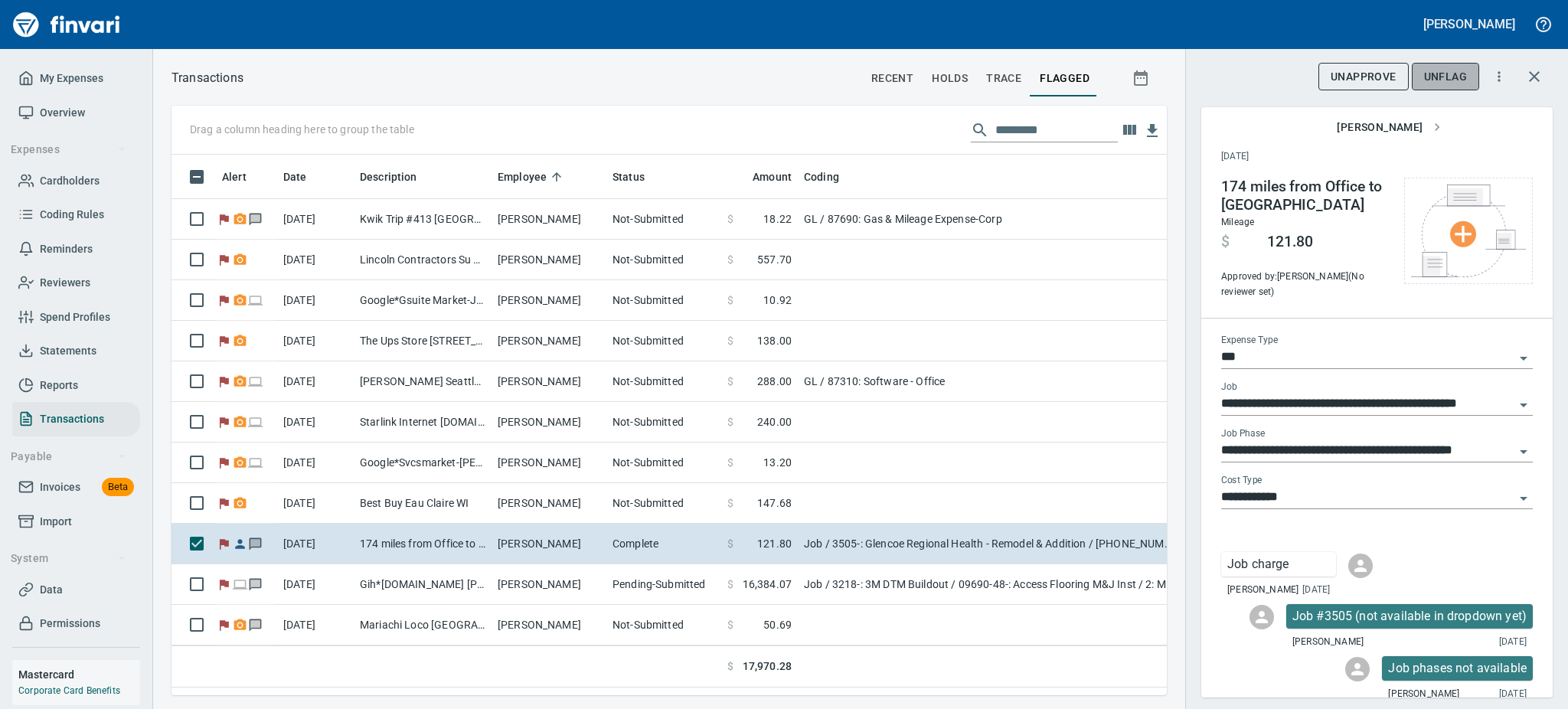
click at [1455, 75] on span "UnFlag" at bounding box center [1445, 76] width 43 height 19
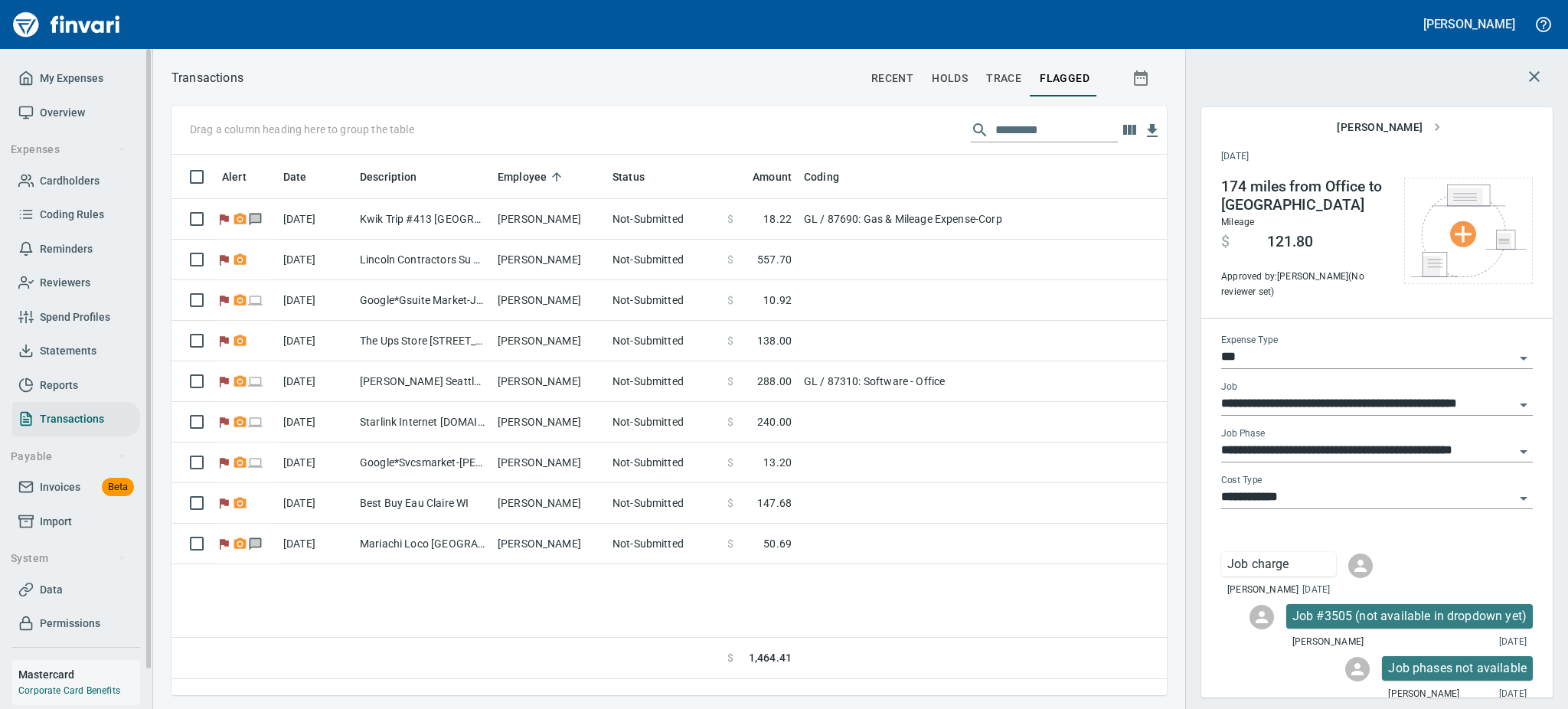
click at [58, 176] on span "Cardholders" at bounding box center [69, 180] width 59 height 19
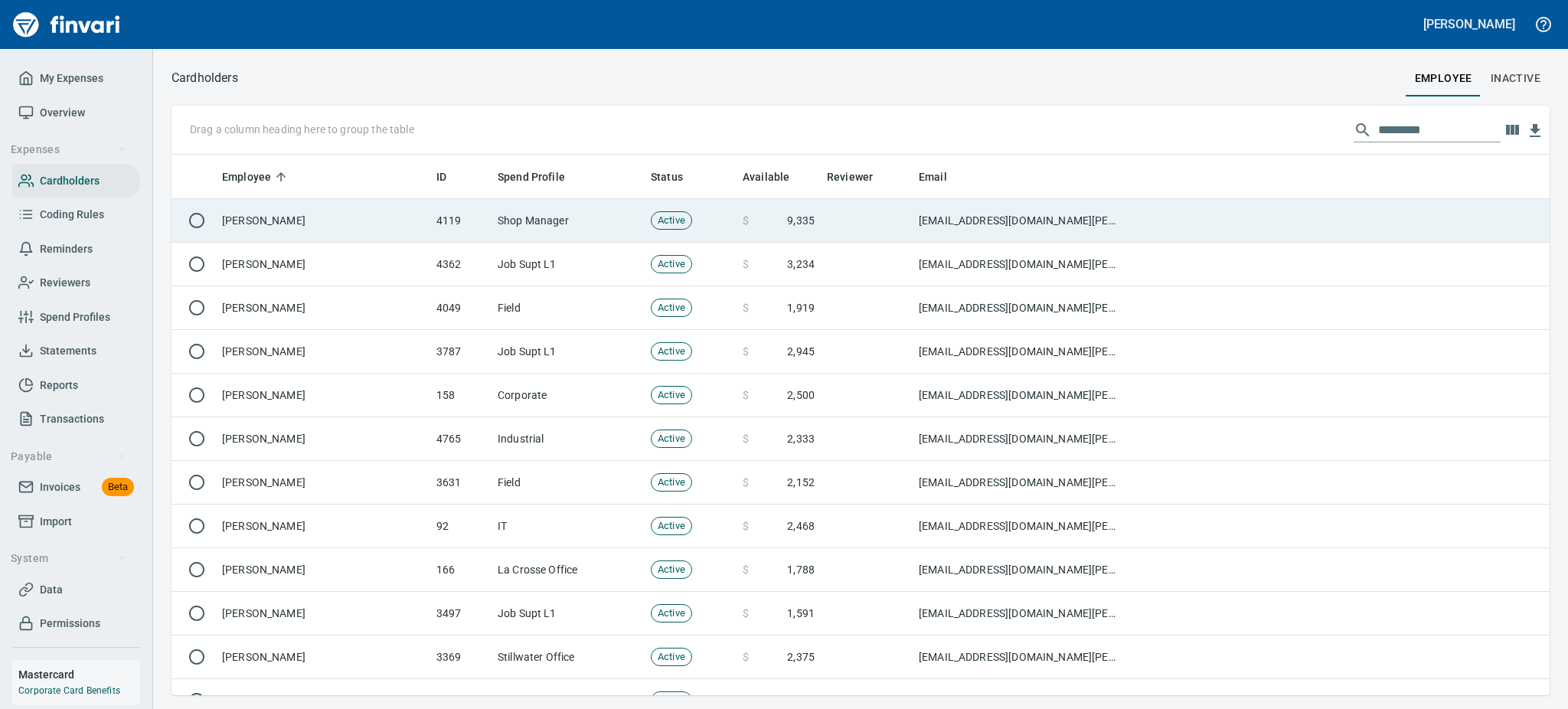
scroll to position [523, 1343]
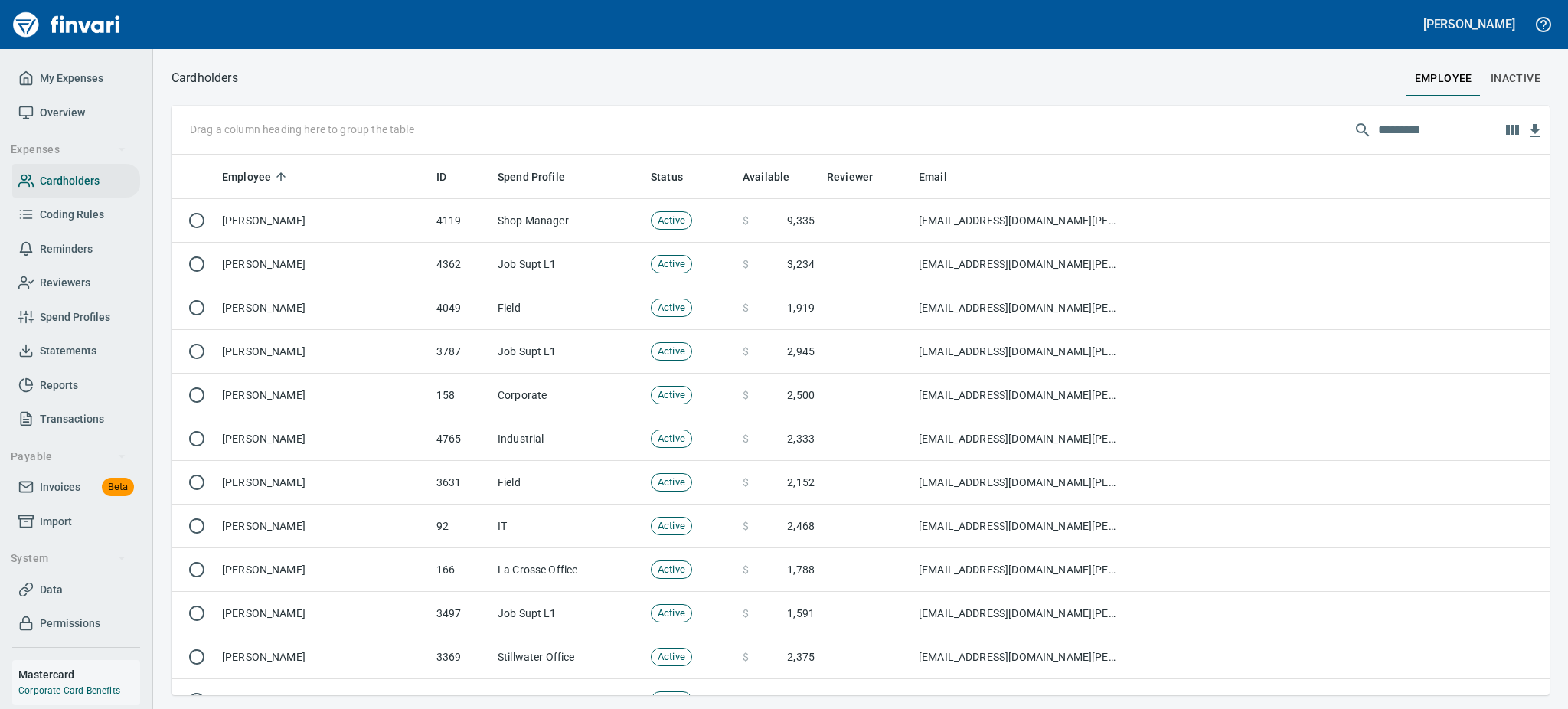
click at [1413, 134] on input "text" at bounding box center [1439, 130] width 122 height 24
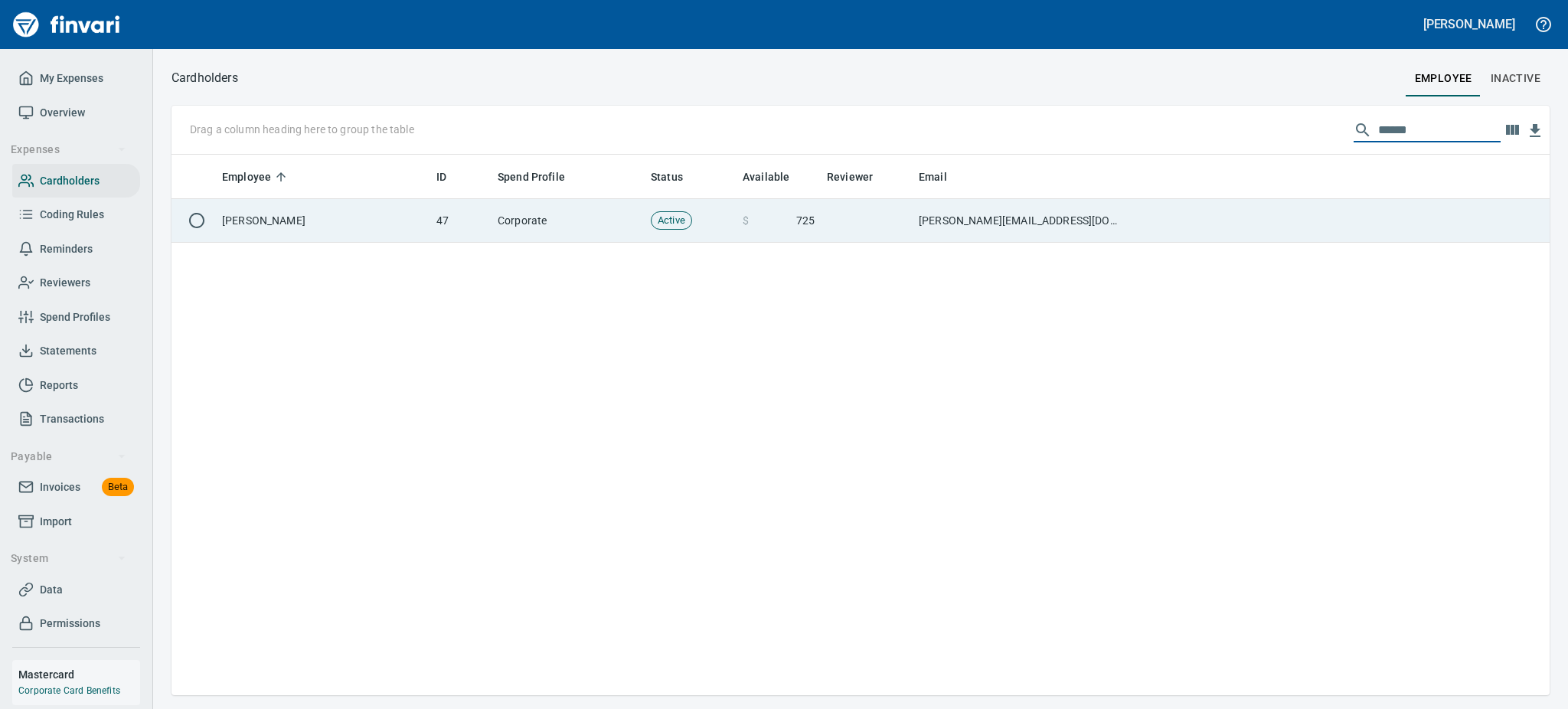
type input "******"
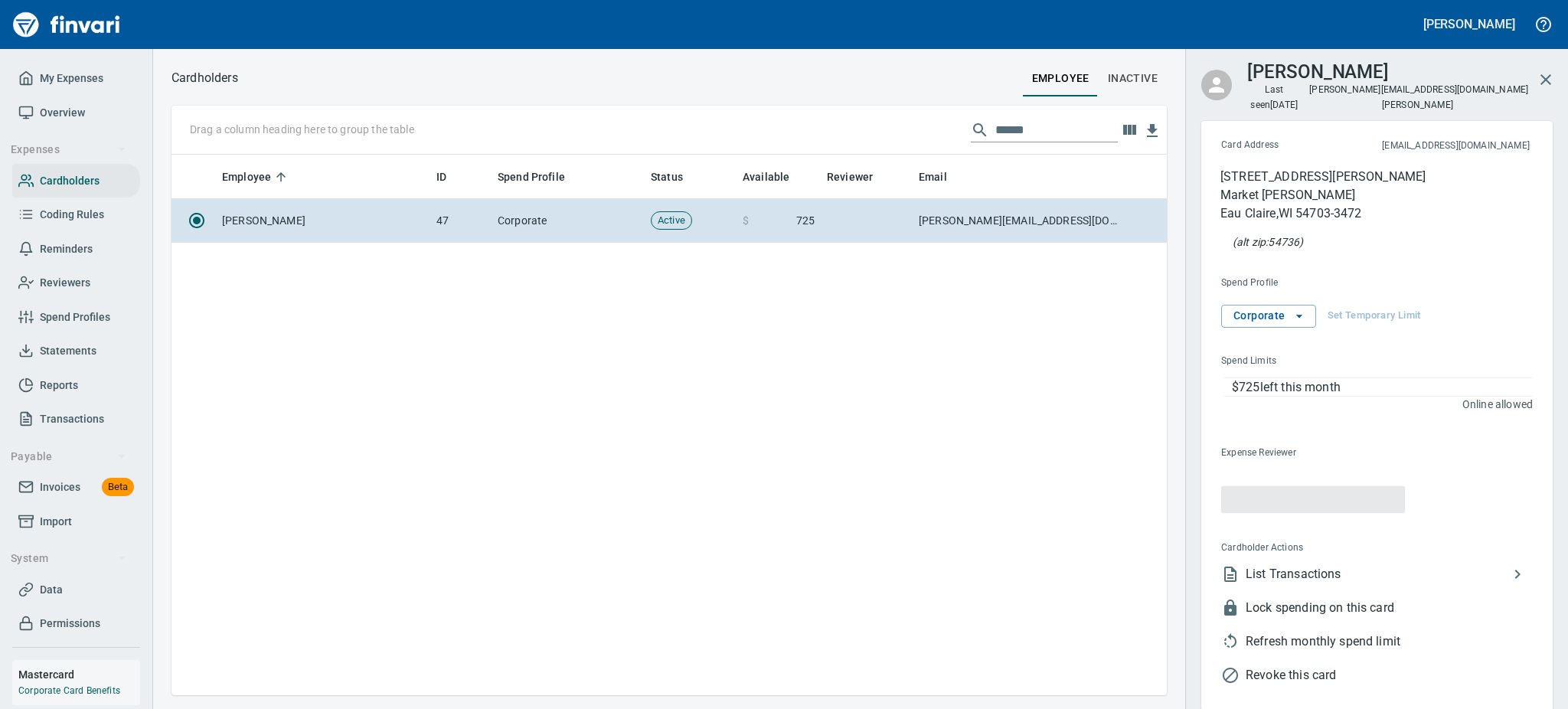
scroll to position [523, 977]
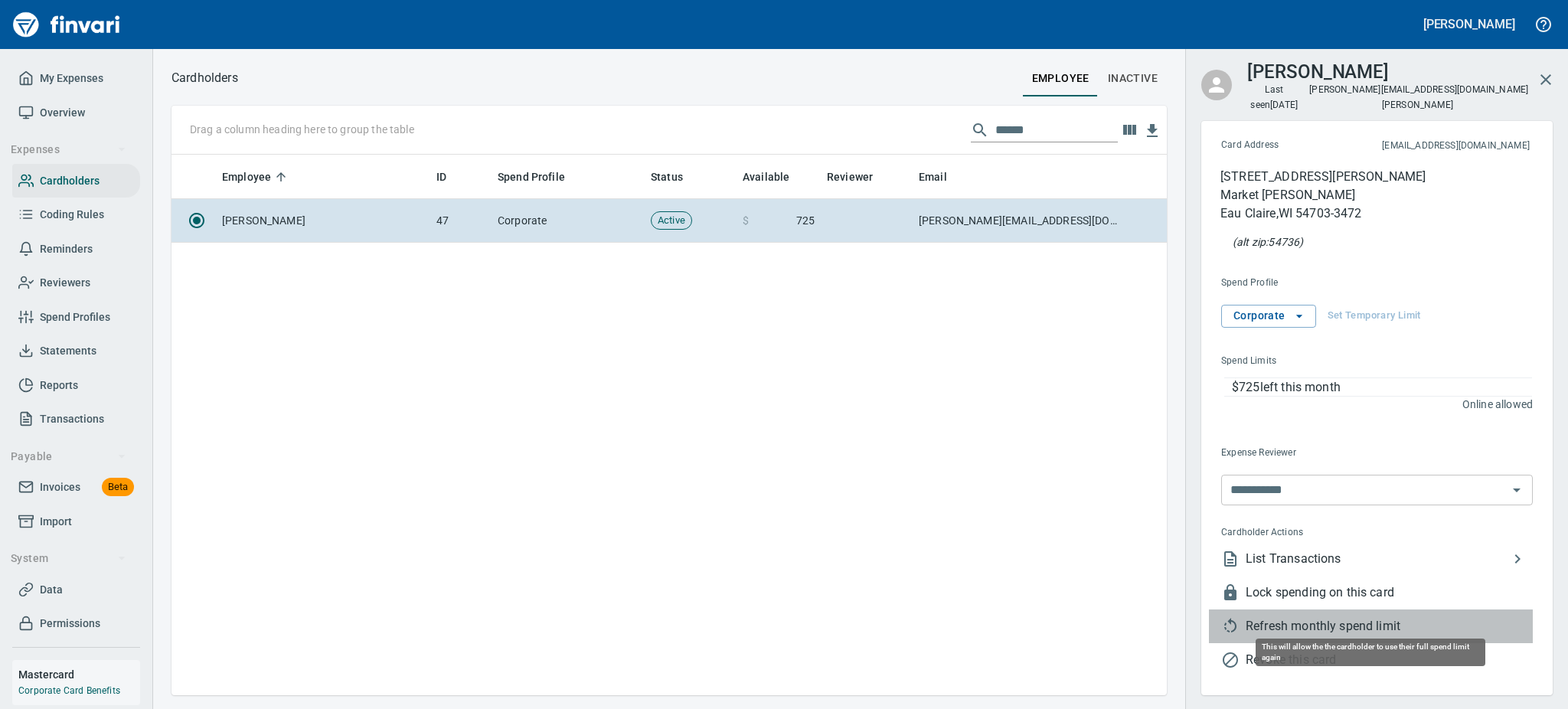
click at [1298, 617] on span "Refresh monthly spend limit" at bounding box center [1389, 626] width 287 height 18
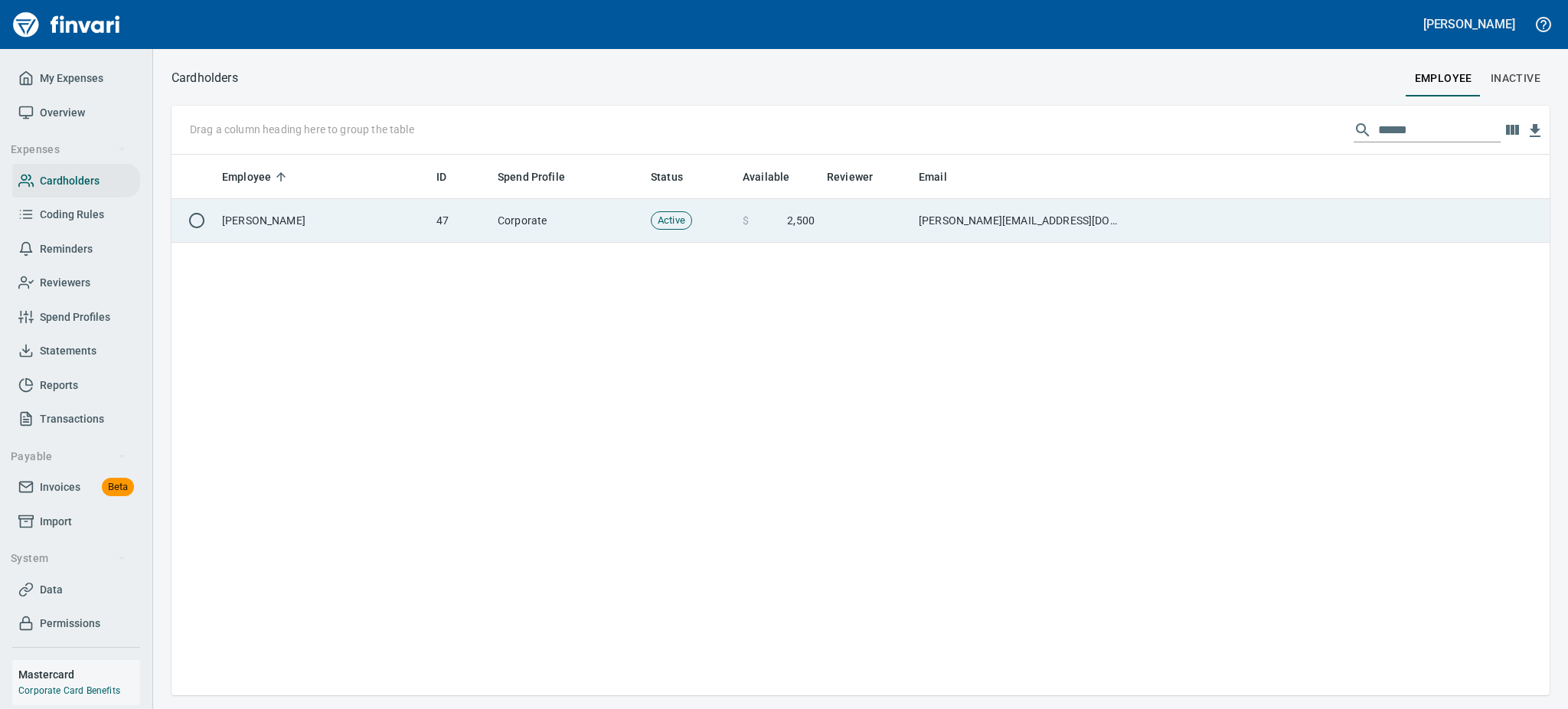
scroll to position [523, 1343]
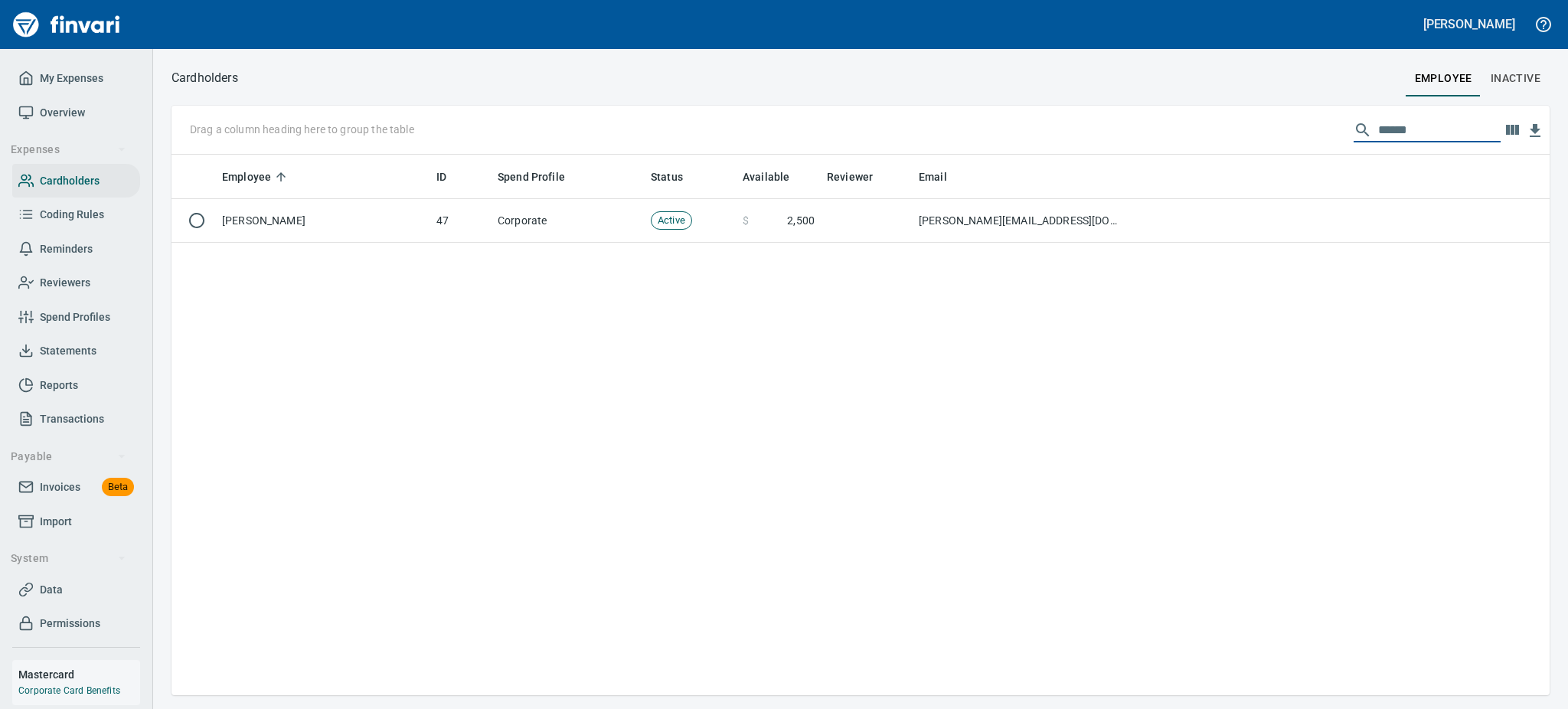
drag, startPoint x: 1412, startPoint y: 122, endPoint x: 1283, endPoint y: 115, distance: 129.2
click at [1283, 115] on div "Drag a column heading here to group the table ******" at bounding box center [860, 130] width 1378 height 49
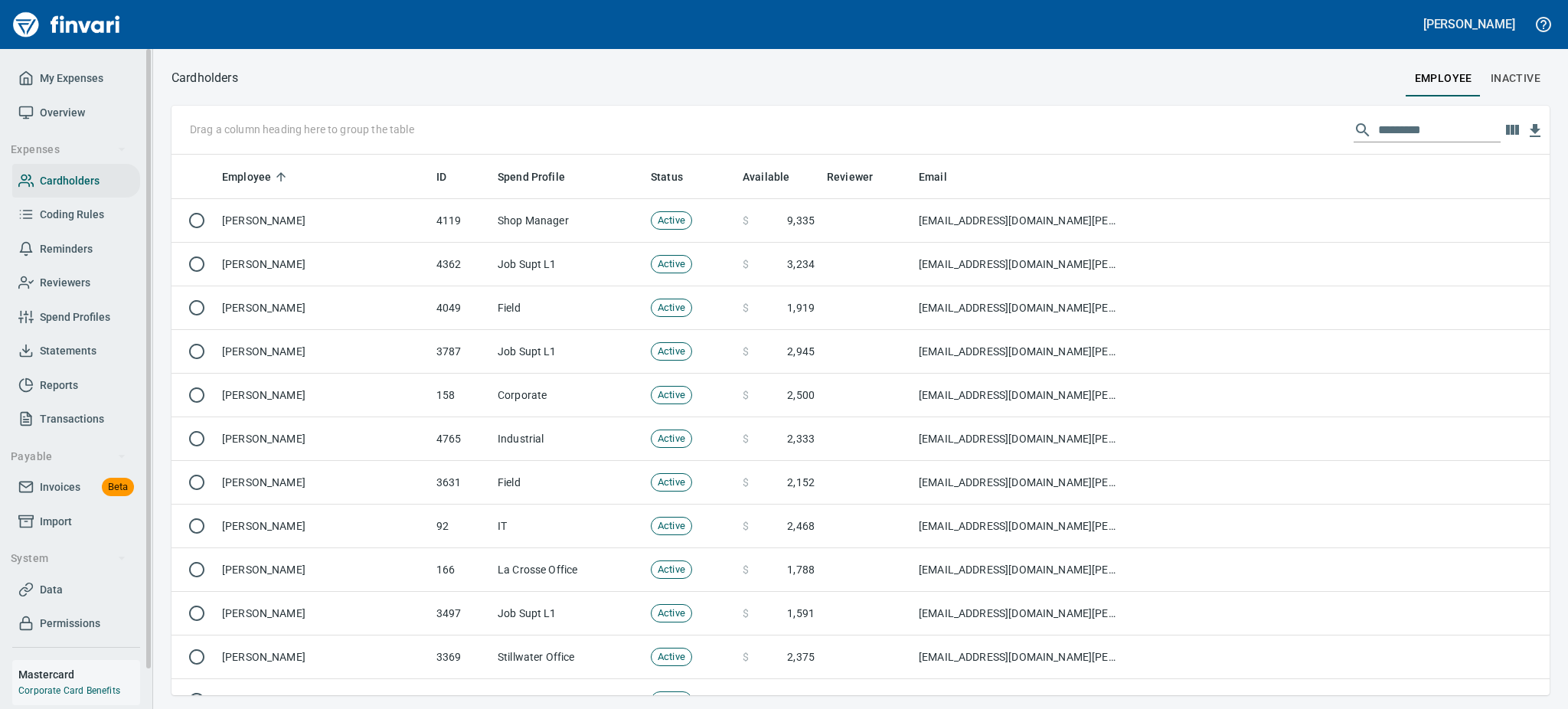
click at [46, 115] on span "Overview" at bounding box center [62, 113] width 46 height 19
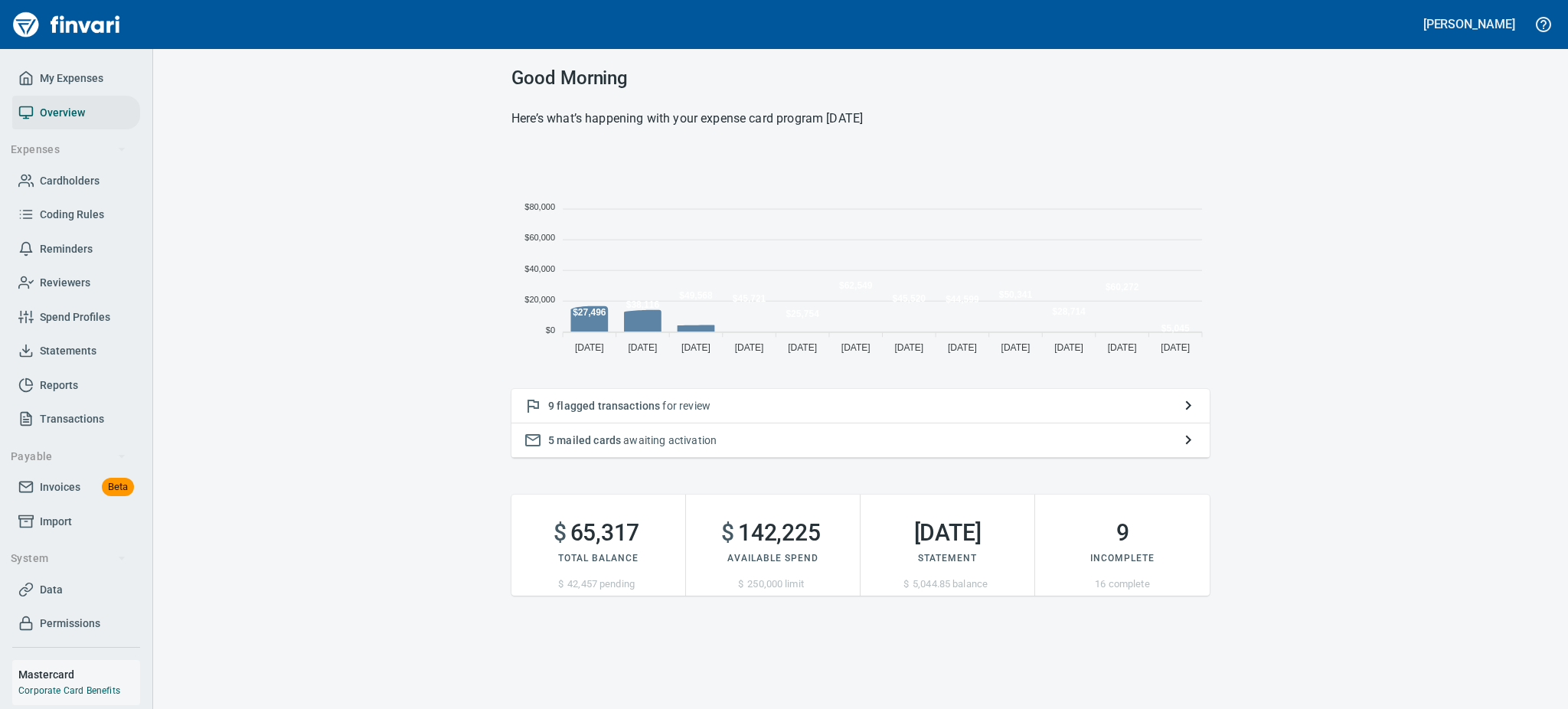
scroll to position [205, 681]
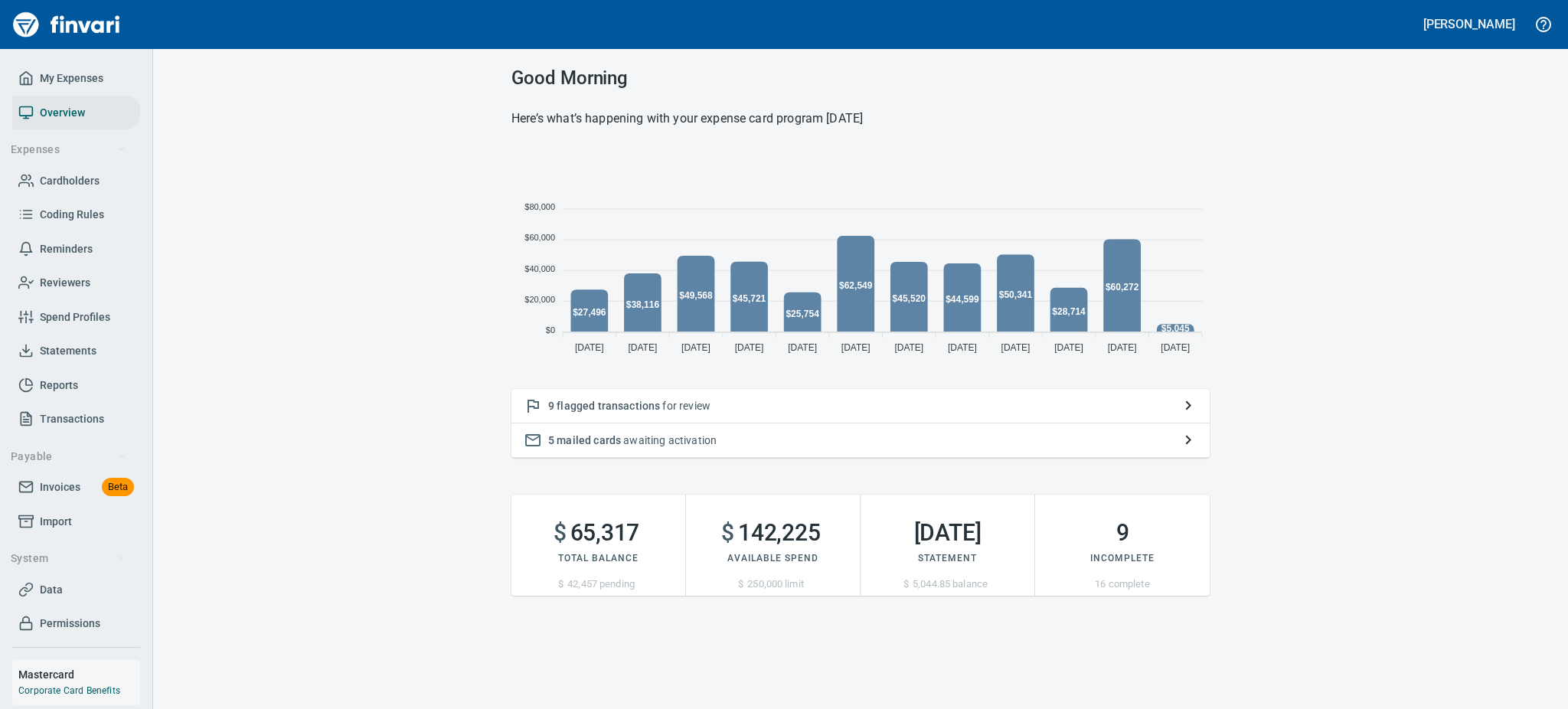
click at [633, 409] on span "flagged transactions" at bounding box center [608, 406] width 103 height 12
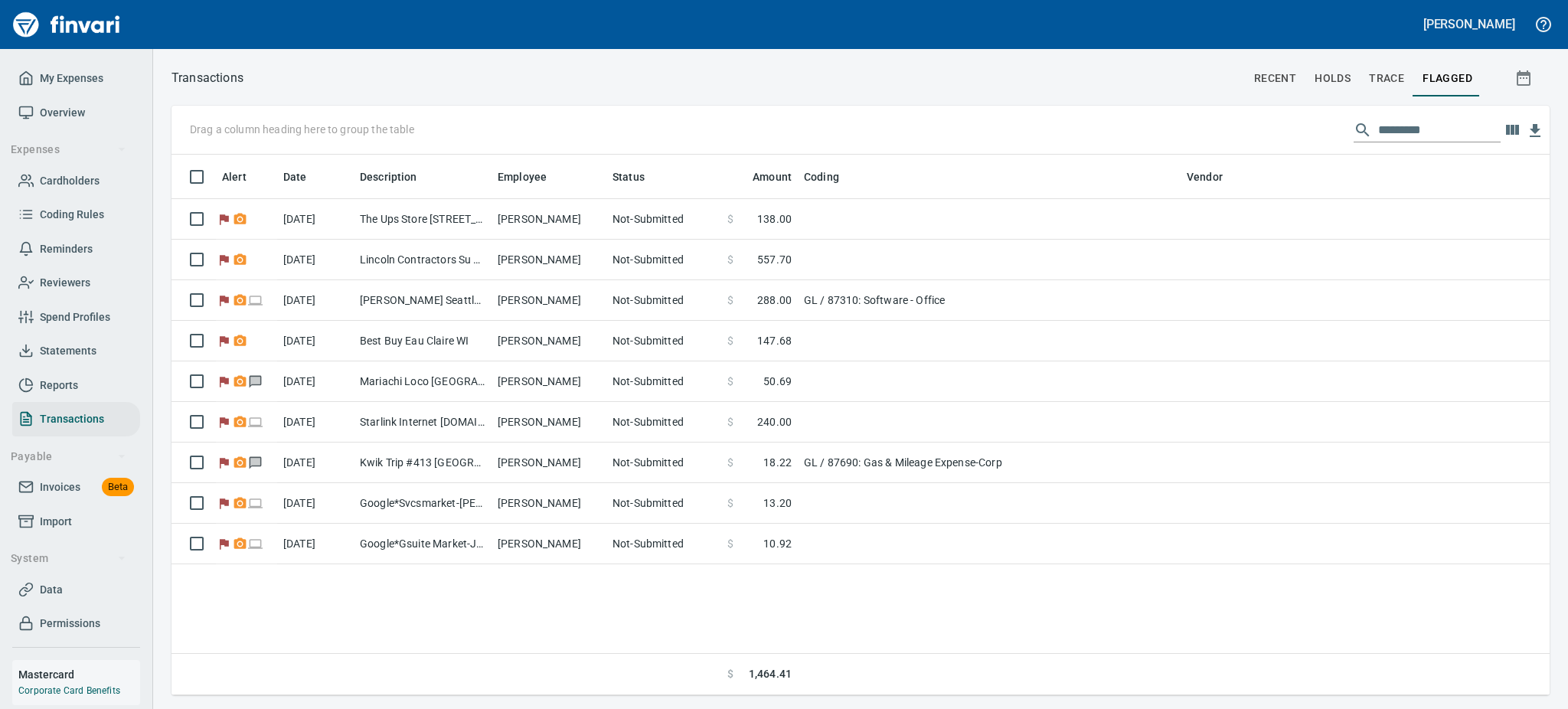
scroll to position [523, 1360]
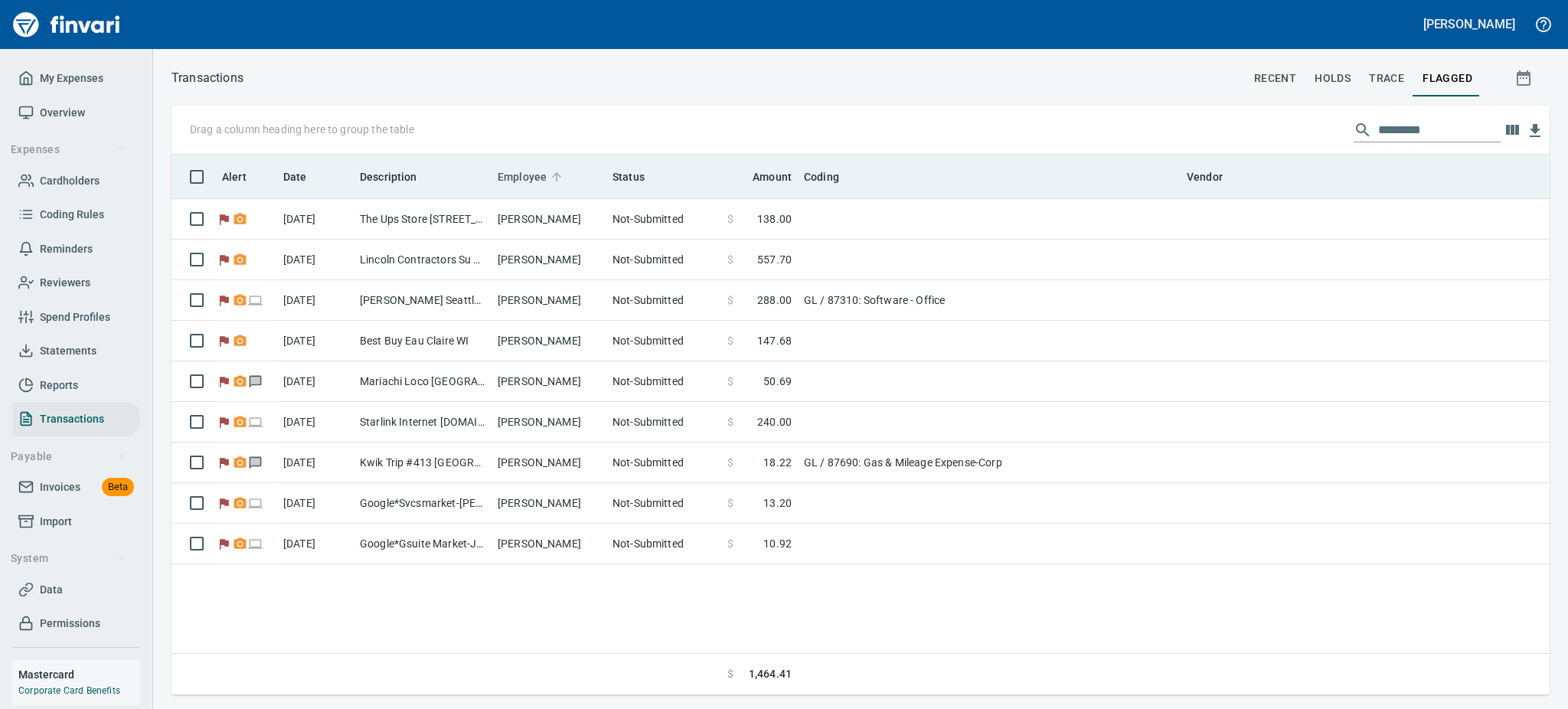
click at [518, 172] on span "Employee" at bounding box center [522, 176] width 49 height 18
